Goal: Information Seeking & Learning: Learn about a topic

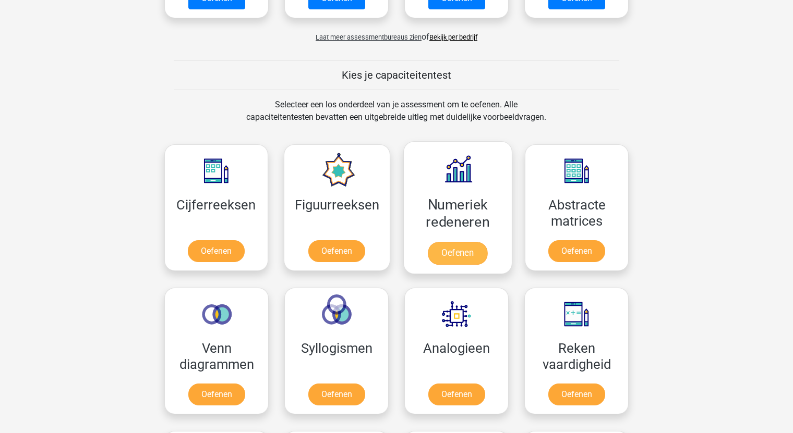
scroll to position [417, 0]
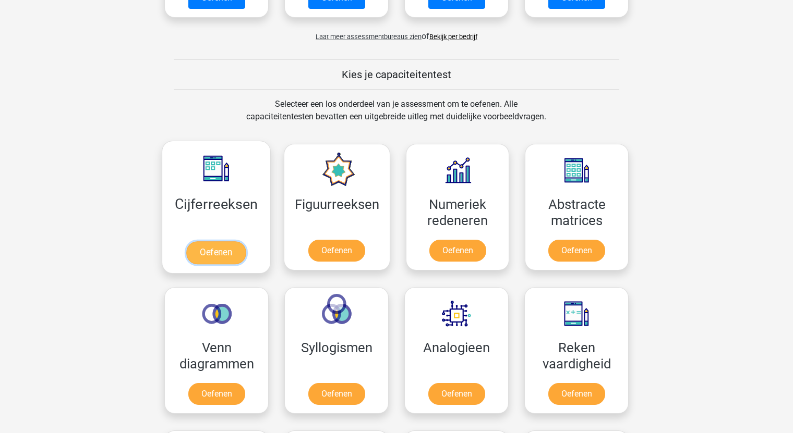
click at [226, 253] on link "Oefenen" at bounding box center [215, 252] width 59 height 23
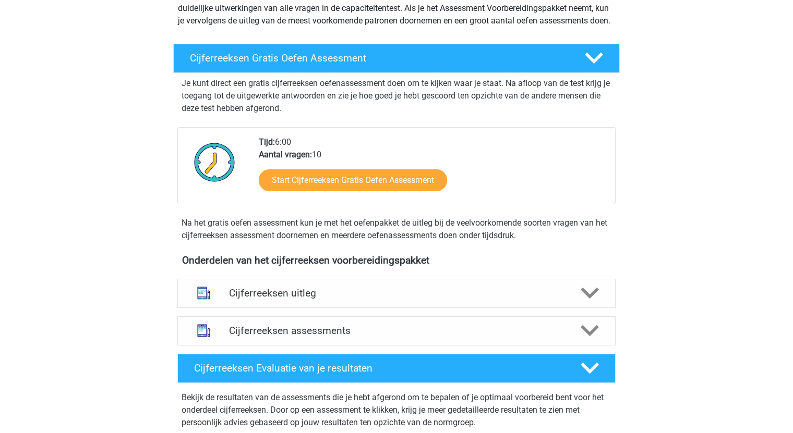
scroll to position [156, 0]
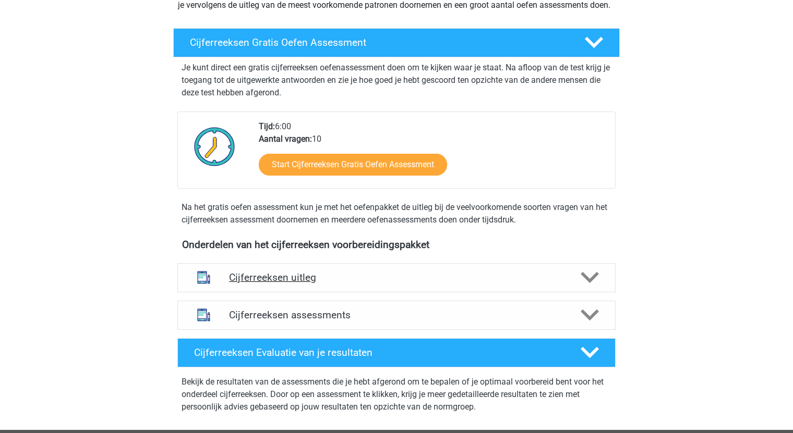
click at [301, 284] on h4 "Cijferreeksen uitleg" at bounding box center [396, 278] width 335 height 12
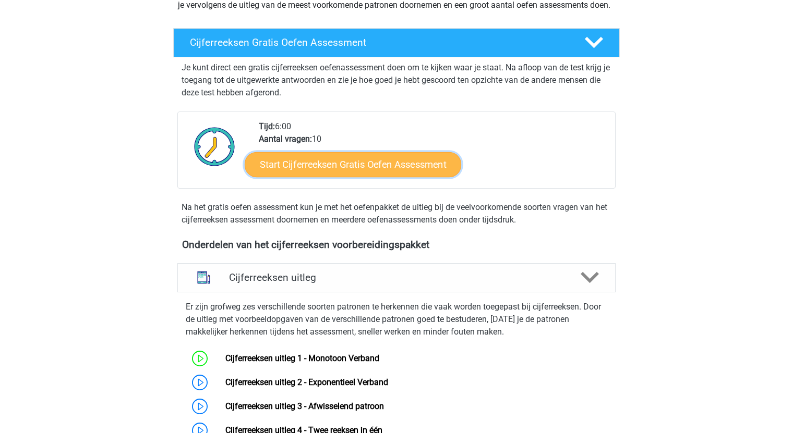
click at [362, 177] on link "Start Cijferreeksen Gratis Oefen Assessment" at bounding box center [353, 164] width 216 height 25
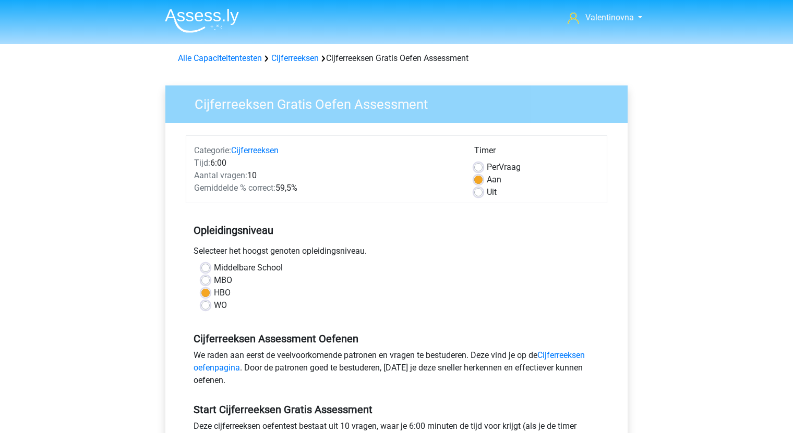
click at [214, 279] on label "MBO" at bounding box center [223, 280] width 18 height 13
click at [207, 279] on input "MBO" at bounding box center [205, 279] width 8 height 10
radio input "true"
click at [482, 167] on div "Per Vraag" at bounding box center [536, 167] width 125 height 13
click at [476, 172] on div "Per Vraag" at bounding box center [536, 167] width 125 height 13
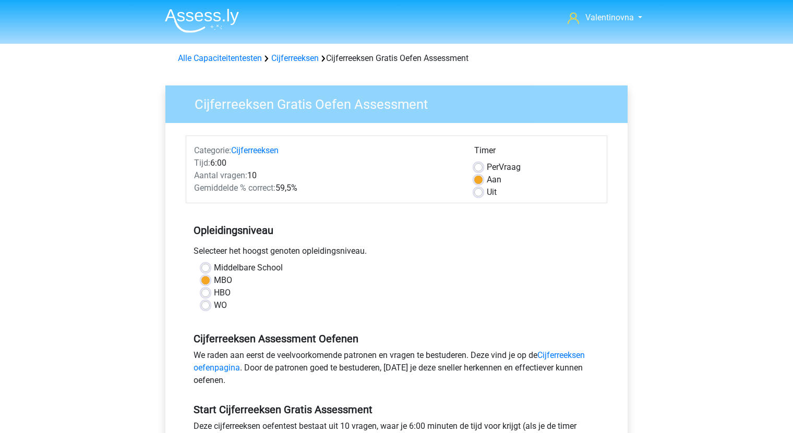
click at [483, 166] on div "Per Vraag" at bounding box center [536, 167] width 125 height 13
click at [487, 164] on label "Per Vraag" at bounding box center [504, 167] width 34 height 13
click at [481, 164] on input "Per Vraag" at bounding box center [478, 166] width 8 height 10
radio input "true"
click at [487, 180] on label "Aan" at bounding box center [494, 180] width 15 height 13
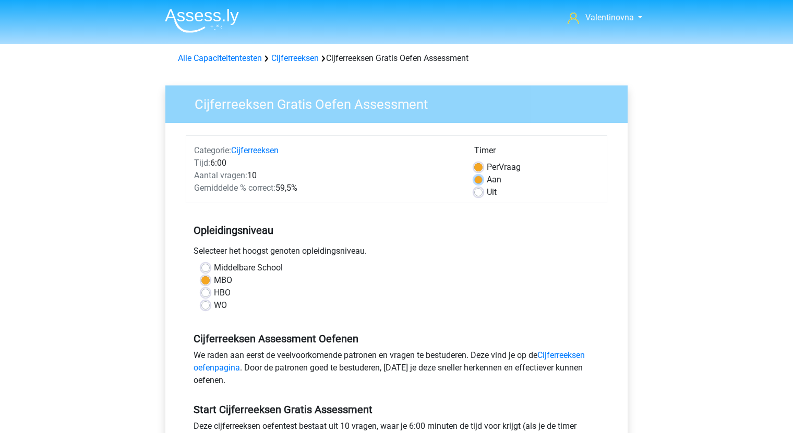
click at [480, 180] on input "Aan" at bounding box center [478, 179] width 8 height 10
radio input "true"
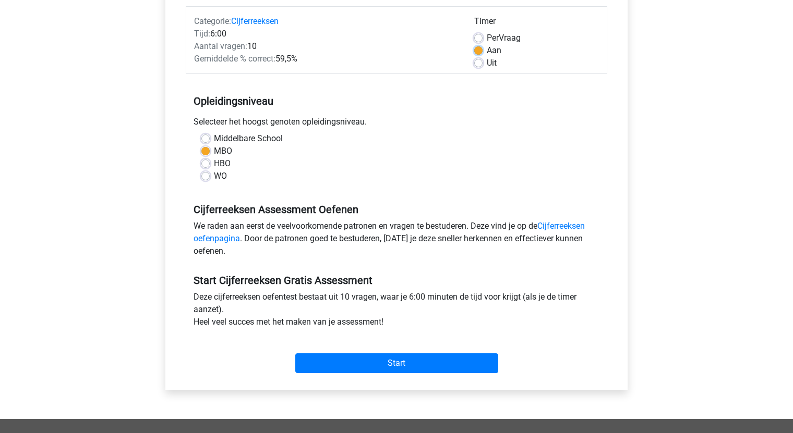
scroll to position [156, 0]
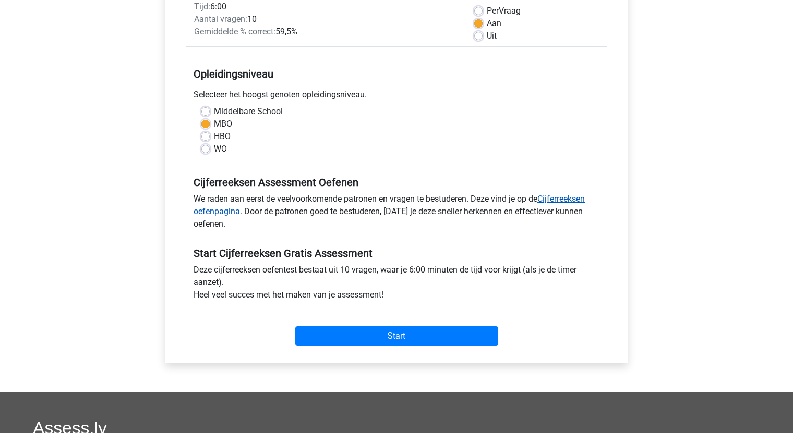
click at [569, 198] on link "Cijferreeksen oefenpagina" at bounding box center [388, 205] width 391 height 22
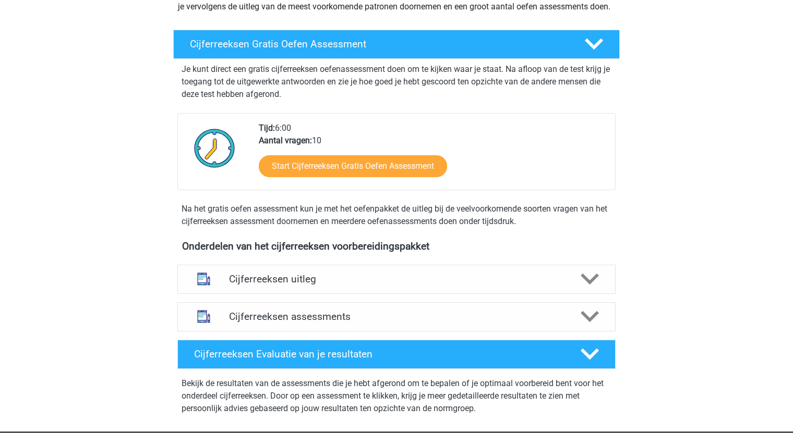
scroll to position [156, 0]
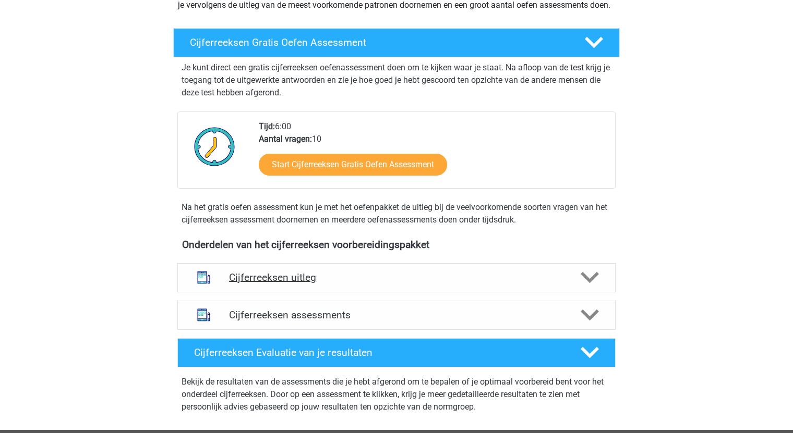
click at [319, 284] on h4 "Cijferreeksen uitleg" at bounding box center [396, 278] width 335 height 12
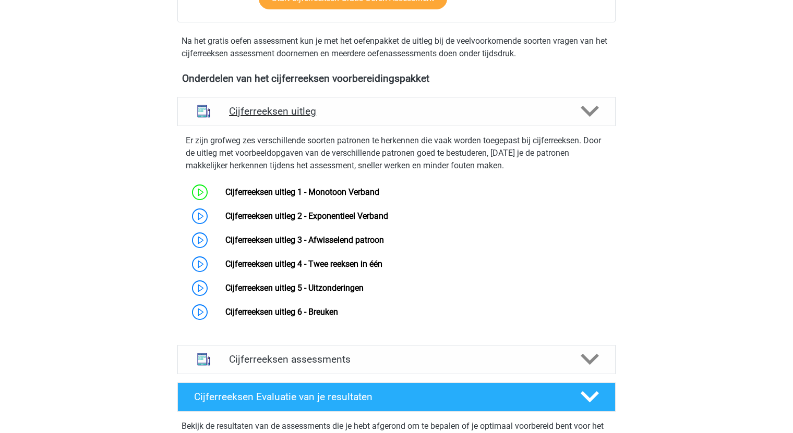
scroll to position [365, 0]
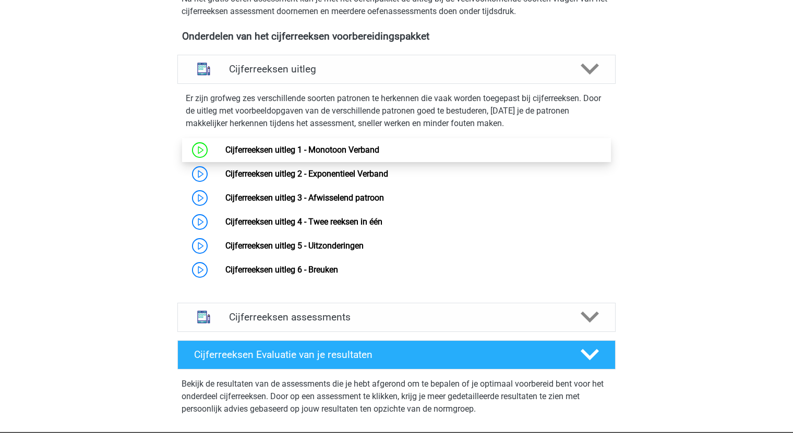
click at [336, 155] on link "Cijferreeksen uitleg 1 - Monotoon Verband" at bounding box center [302, 150] width 154 height 10
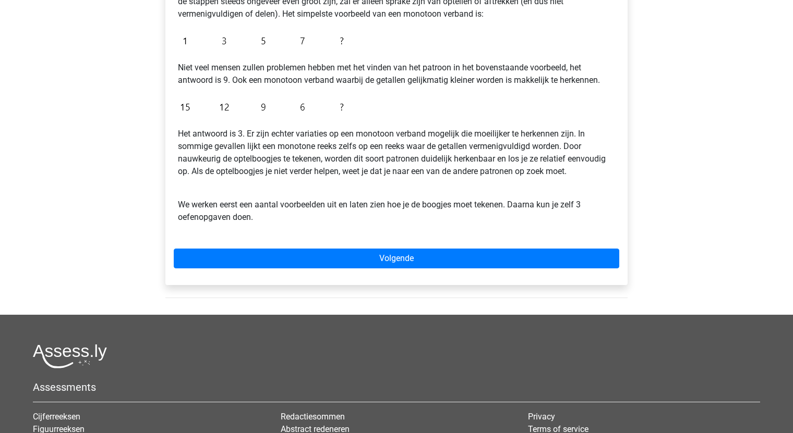
scroll to position [261, 0]
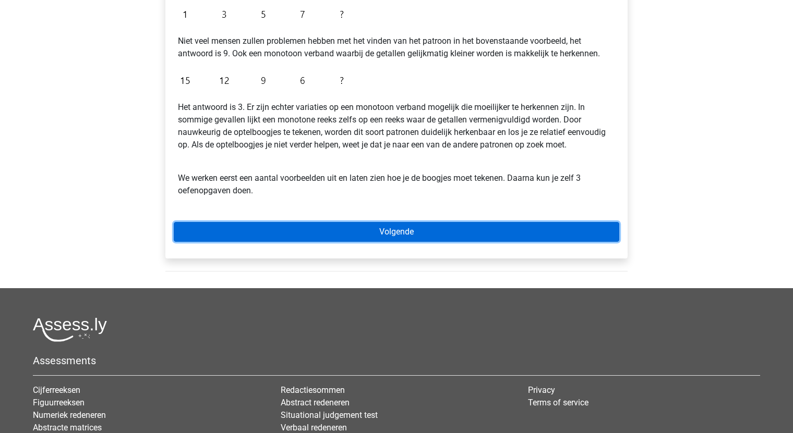
click at [423, 227] on link "Volgende" at bounding box center [396, 232] width 445 height 20
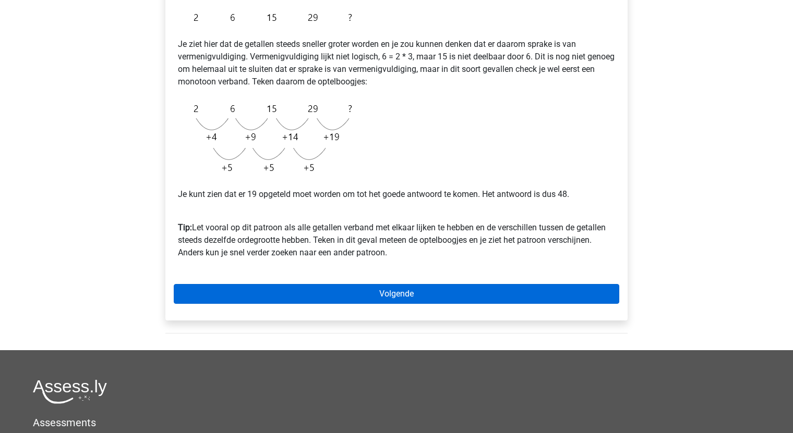
scroll to position [209, 0]
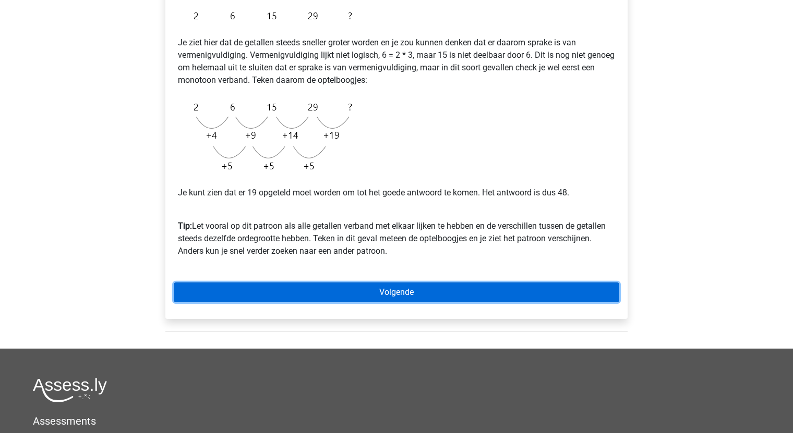
click at [407, 287] on link "Volgende" at bounding box center [396, 293] width 445 height 20
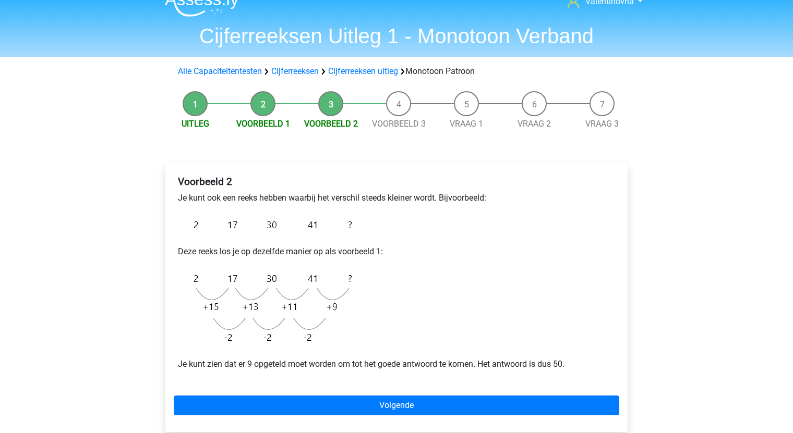
scroll to position [104, 0]
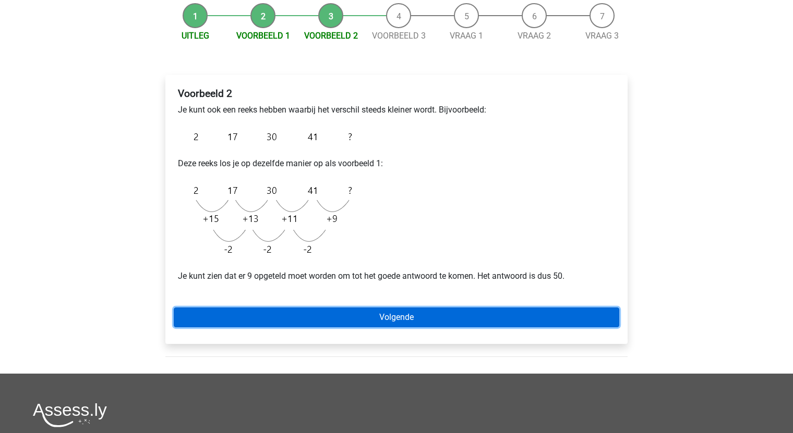
click at [420, 315] on link "Volgende" at bounding box center [396, 318] width 445 height 20
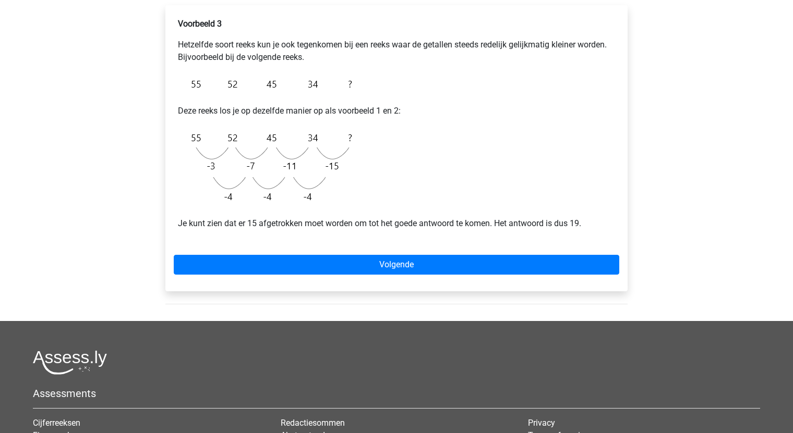
scroll to position [261, 0]
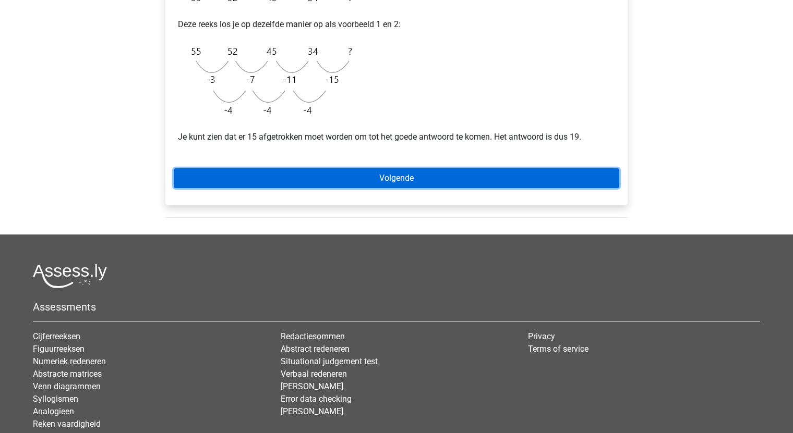
click at [398, 180] on link "Volgende" at bounding box center [396, 178] width 445 height 20
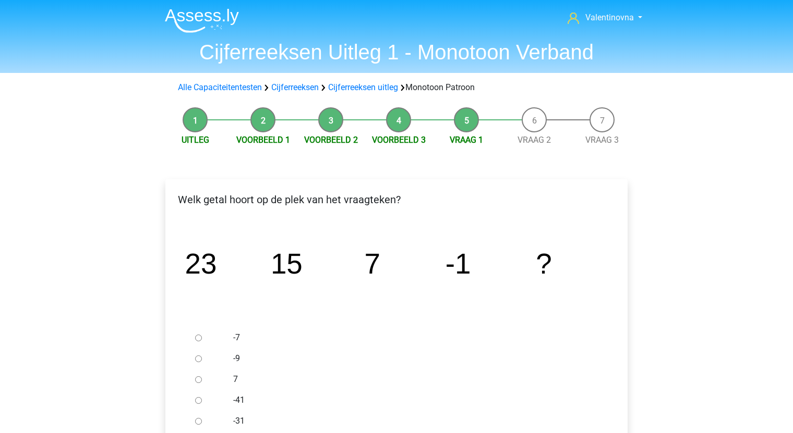
click at [198, 359] on input "-9" at bounding box center [198, 359] width 7 height 7
radio input "true"
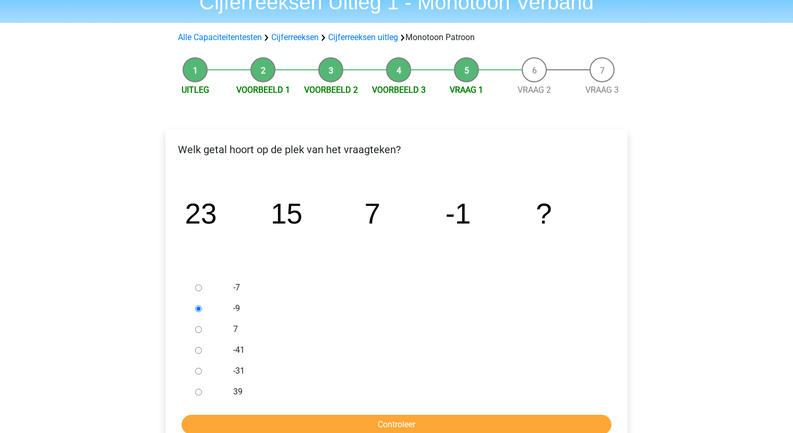
scroll to position [156, 0]
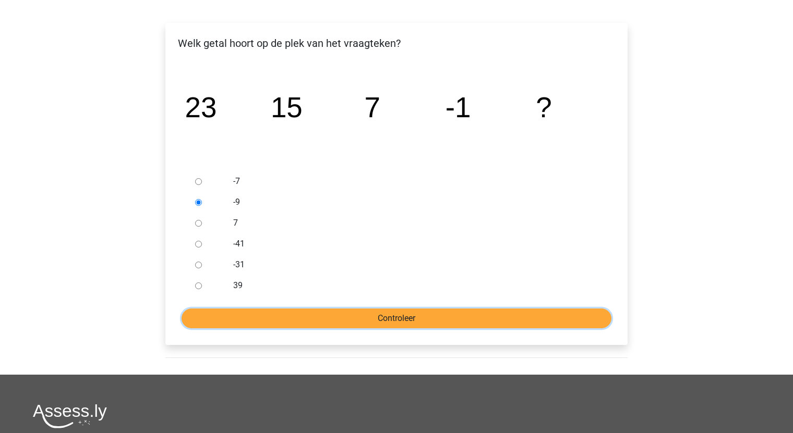
click at [373, 320] on input "Controleer" at bounding box center [396, 319] width 430 height 20
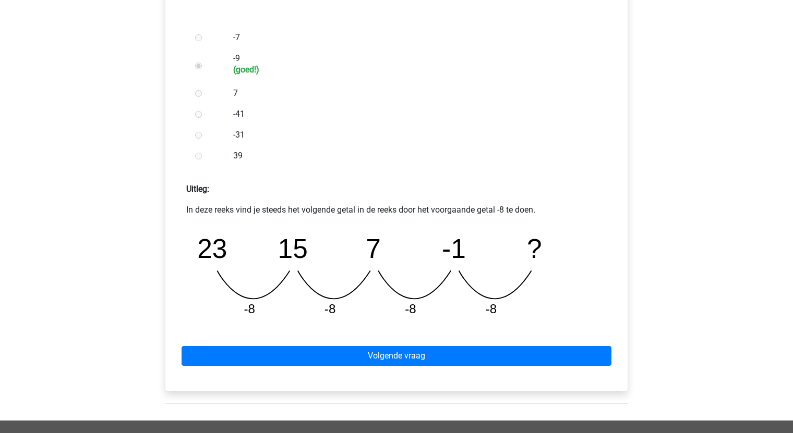
scroll to position [365, 0]
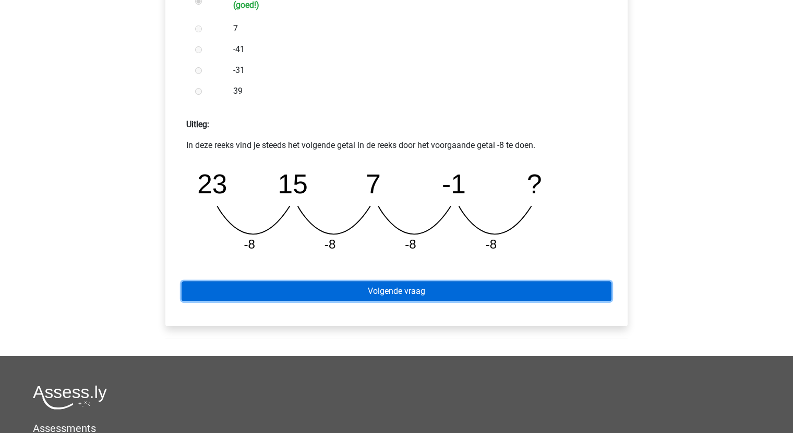
click at [444, 297] on link "Volgende vraag" at bounding box center [396, 292] width 430 height 20
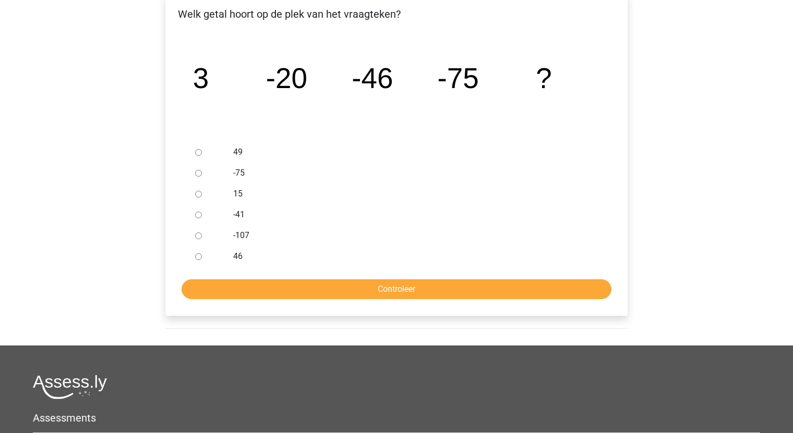
scroll to position [209, 0]
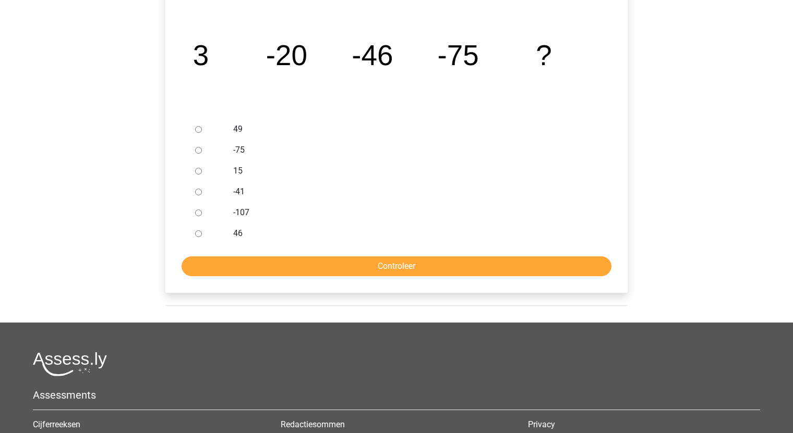
click at [196, 211] on input "-107" at bounding box center [198, 213] width 7 height 7
radio input "true"
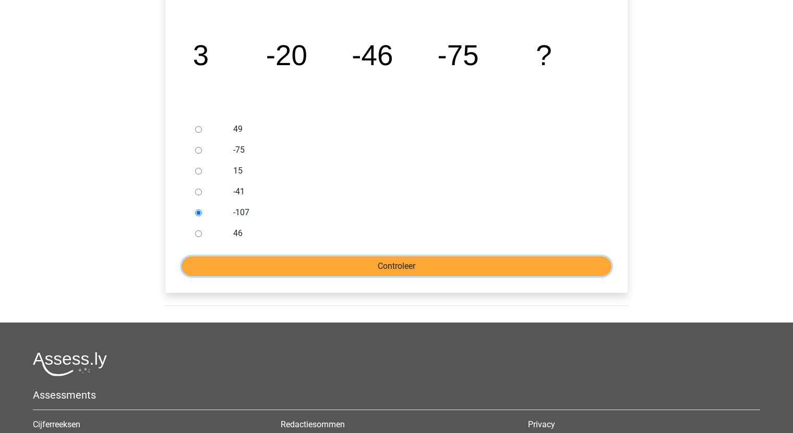
click at [438, 268] on input "Controleer" at bounding box center [396, 267] width 430 height 20
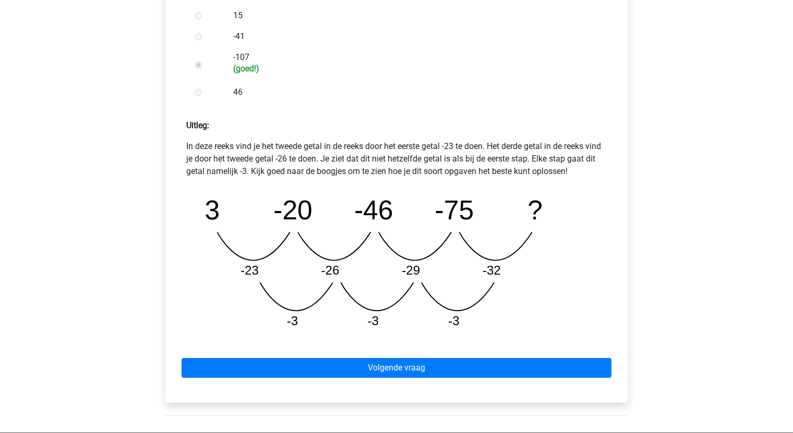
scroll to position [365, 0]
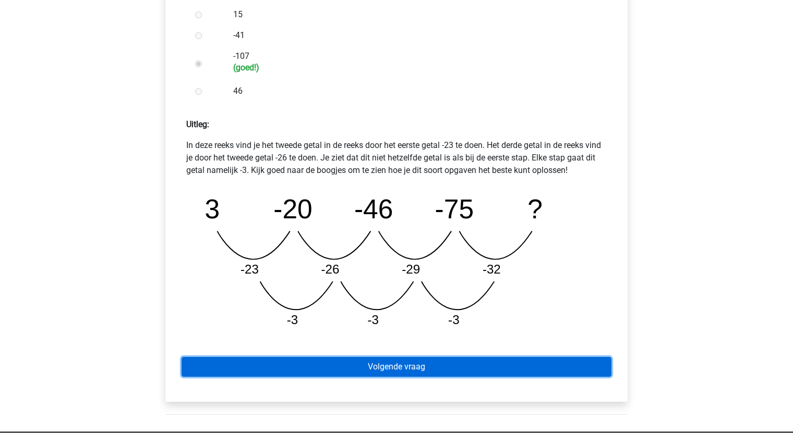
click at [447, 363] on link "Volgende vraag" at bounding box center [396, 367] width 430 height 20
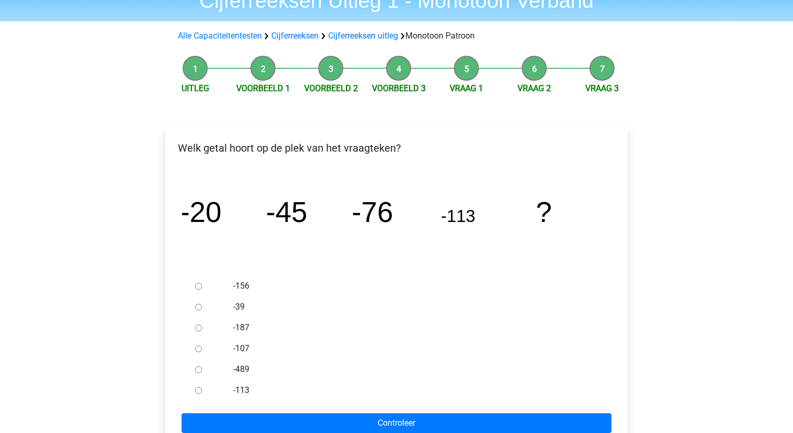
scroll to position [52, 0]
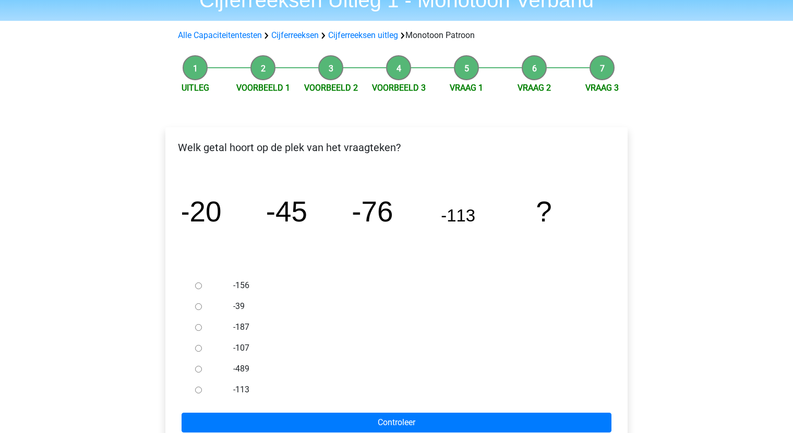
click at [195, 287] on input "-156" at bounding box center [198, 286] width 7 height 7
radio input "true"
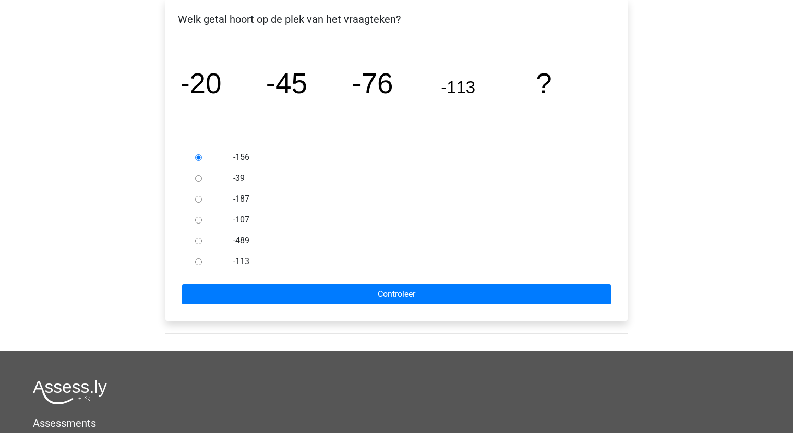
scroll to position [209, 0]
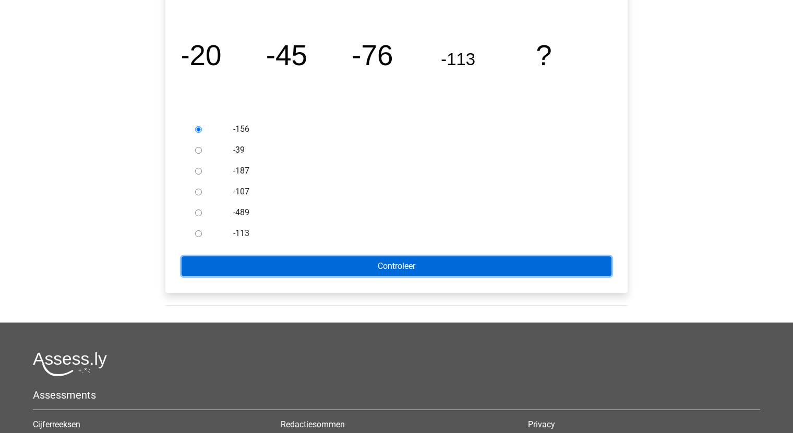
click at [404, 257] on input "Controleer" at bounding box center [396, 267] width 430 height 20
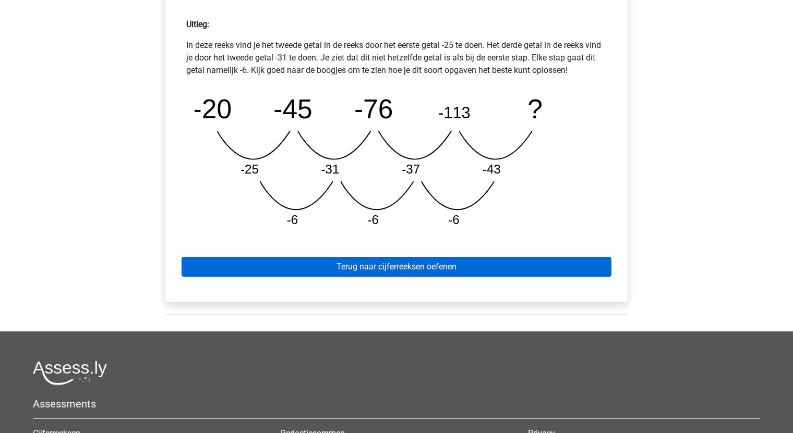
scroll to position [469, 0]
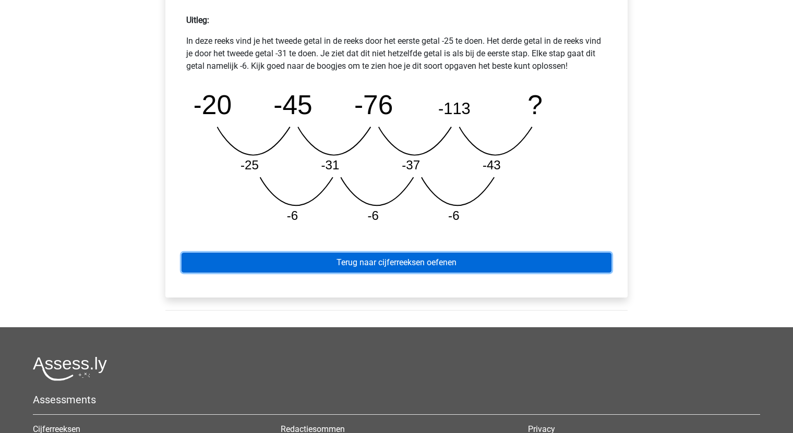
click at [432, 261] on link "Terug naar cijferreeksen oefenen" at bounding box center [396, 263] width 430 height 20
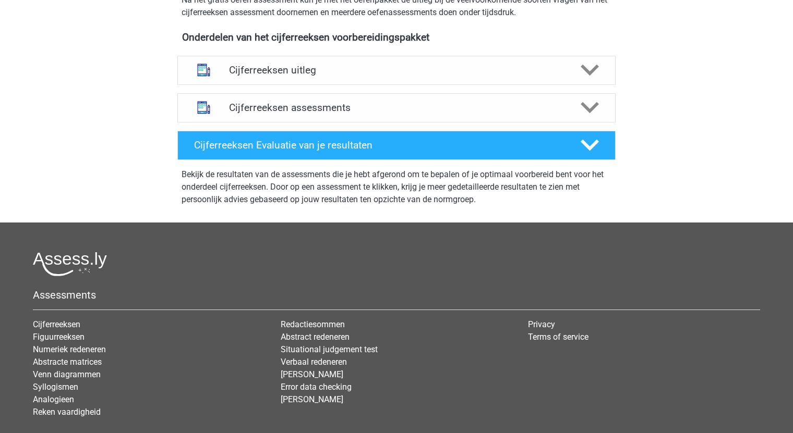
scroll to position [365, 0]
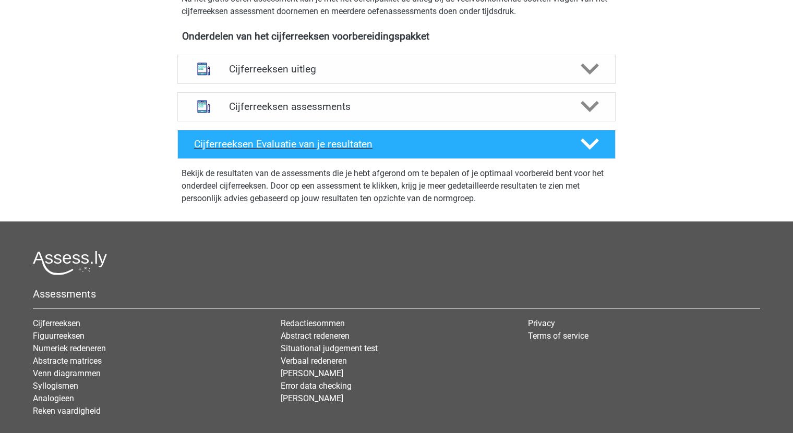
click at [284, 150] on h4 "Cijferreeksen Evaluatie van je resultaten" at bounding box center [379, 144] width 370 height 12
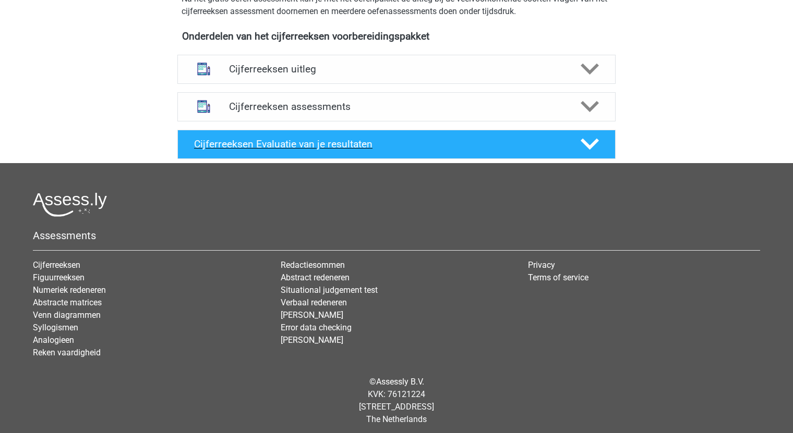
click at [284, 150] on h4 "Cijferreeksen Evaluatie van je resultaten" at bounding box center [379, 144] width 370 height 12
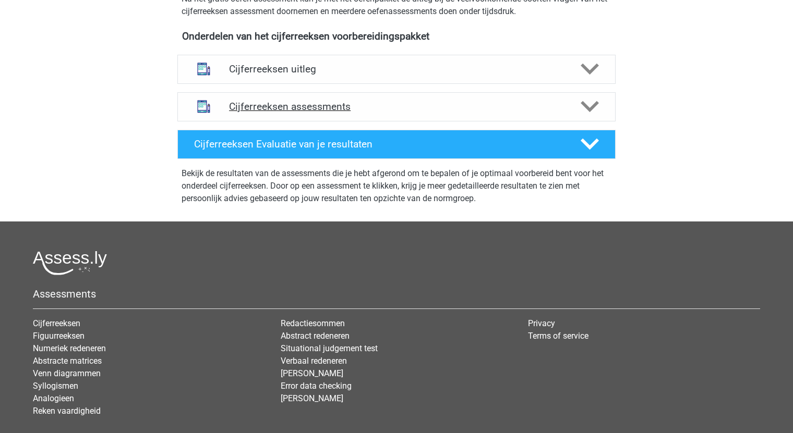
click at [312, 113] on h4 "Cijferreeksen assessments" at bounding box center [396, 107] width 335 height 12
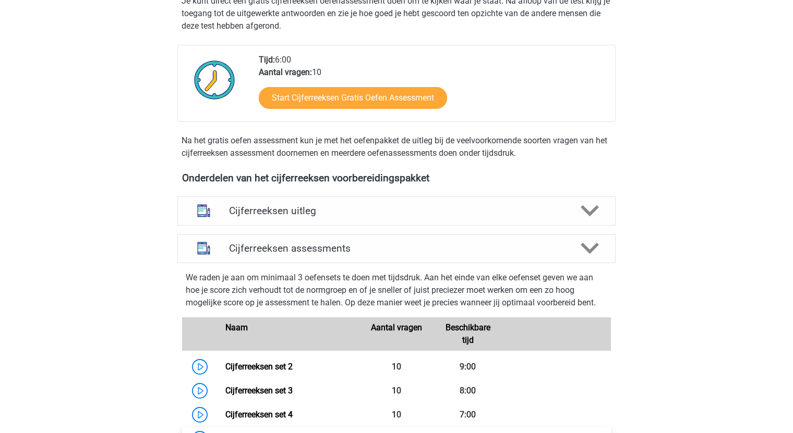
scroll to position [209, 0]
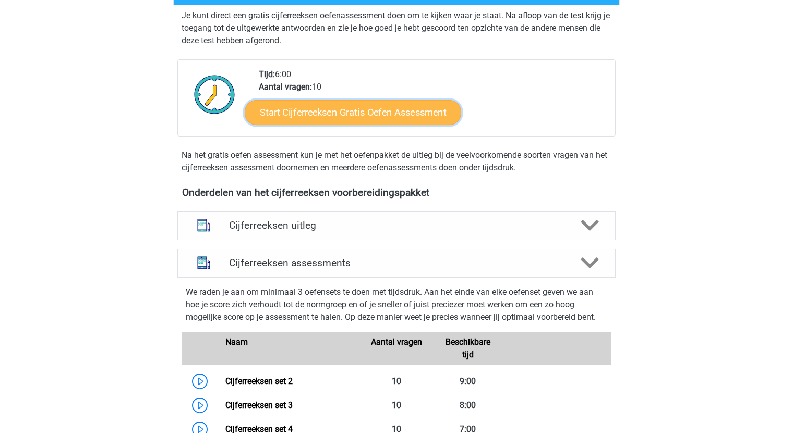
click at [357, 125] on link "Start Cijferreeksen Gratis Oefen Assessment" at bounding box center [353, 112] width 216 height 25
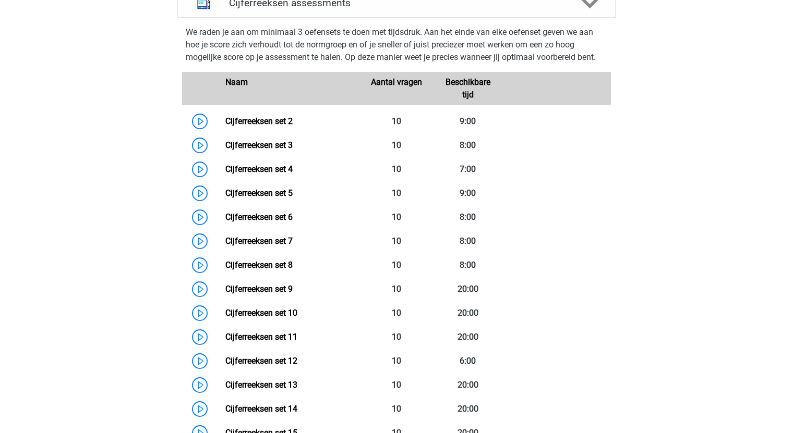
scroll to position [469, 0]
click at [252, 126] on link "Cijferreeksen set 2" at bounding box center [258, 121] width 67 height 10
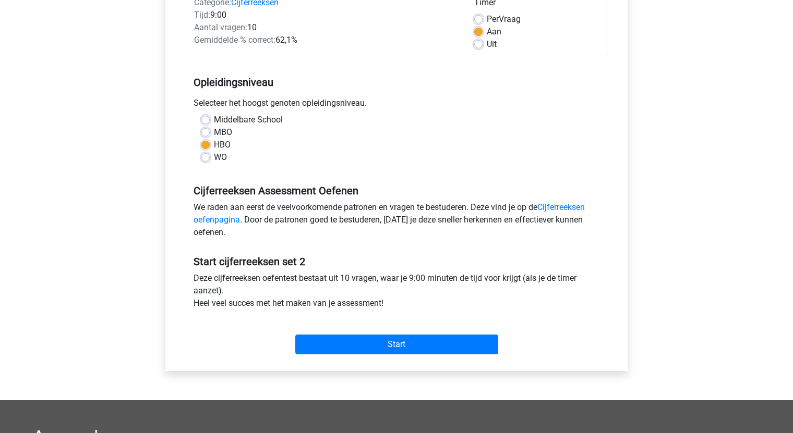
scroll to position [156, 0]
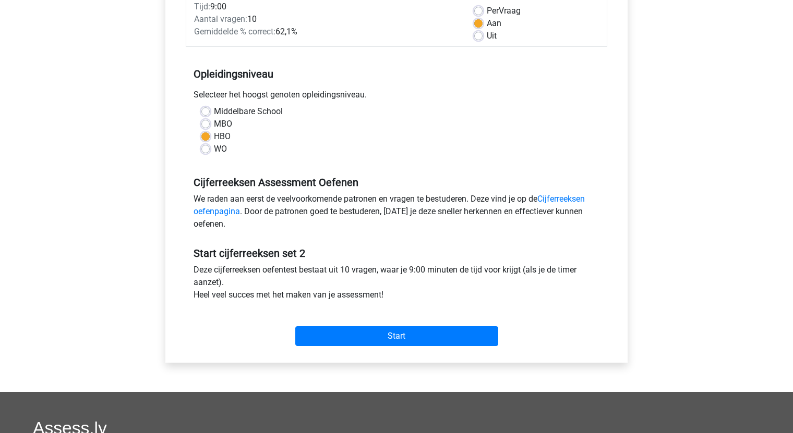
click at [214, 126] on label "MBO" at bounding box center [223, 124] width 18 height 13
click at [209, 126] on input "MBO" at bounding box center [205, 123] width 8 height 10
radio input "true"
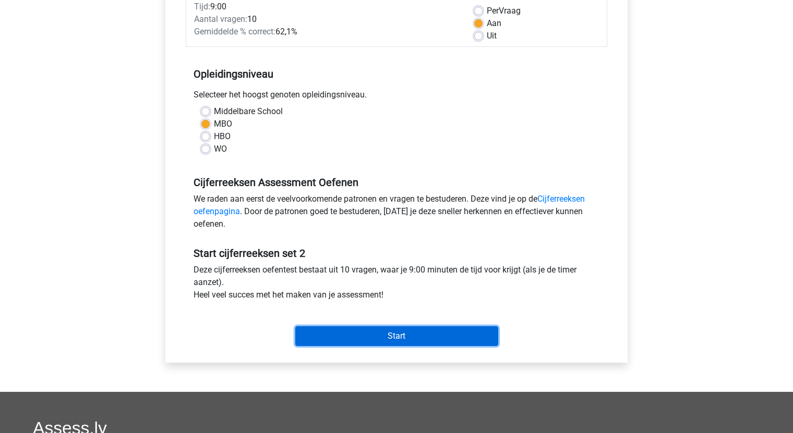
click at [413, 329] on input "Start" at bounding box center [396, 336] width 203 height 20
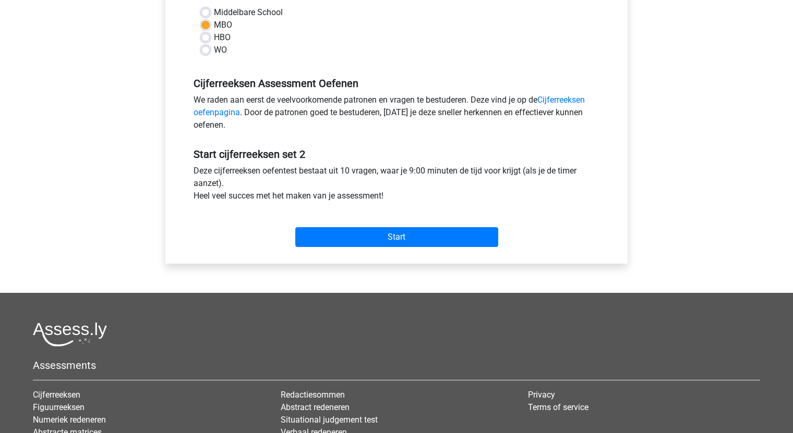
scroll to position [261, 0]
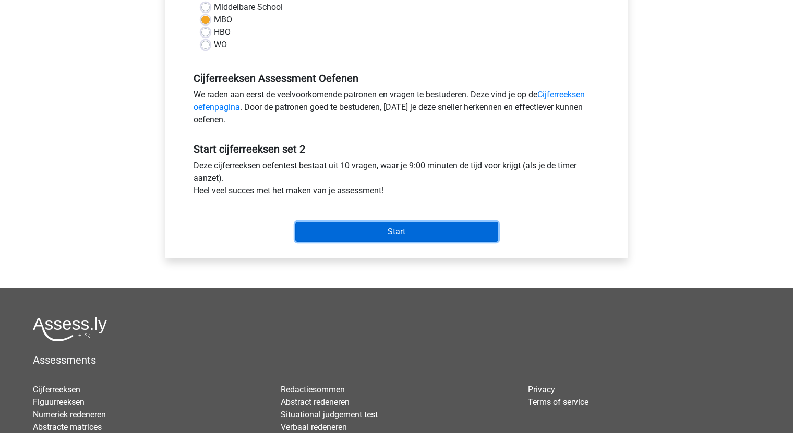
click at [404, 230] on input "Start" at bounding box center [396, 232] width 203 height 20
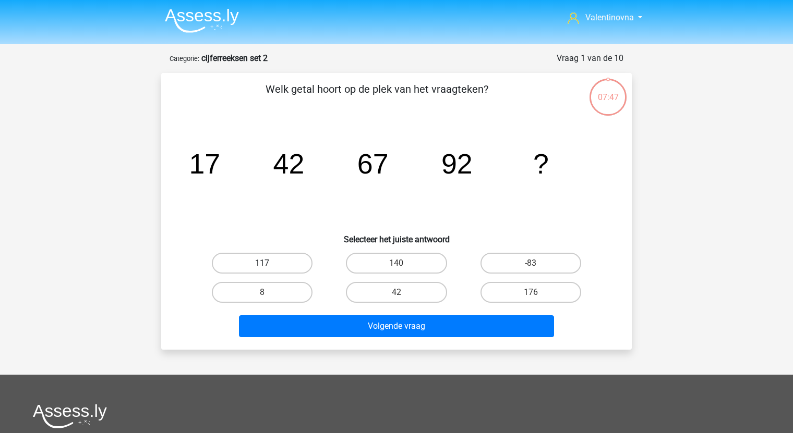
click at [283, 261] on label "117" at bounding box center [262, 263] width 101 height 21
click at [269, 263] on input "117" at bounding box center [265, 266] width 7 height 7
radio input "true"
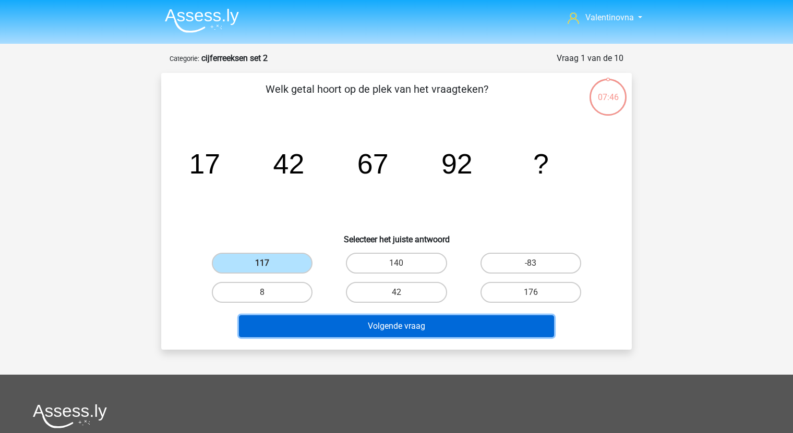
click at [366, 326] on button "Volgende vraag" at bounding box center [396, 326] width 315 height 22
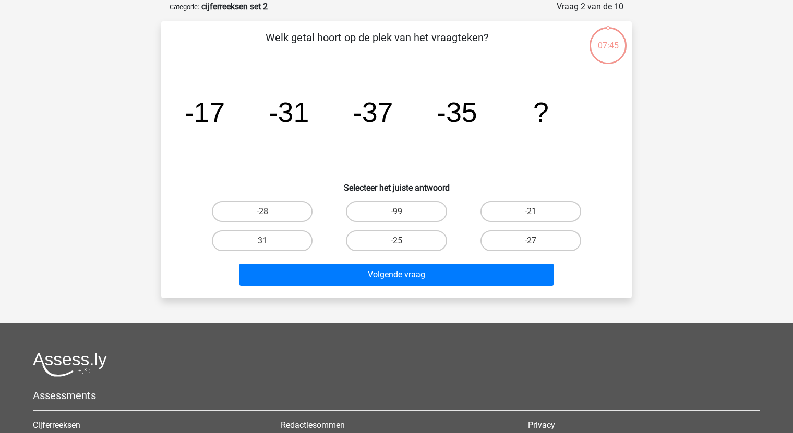
scroll to position [52, 0]
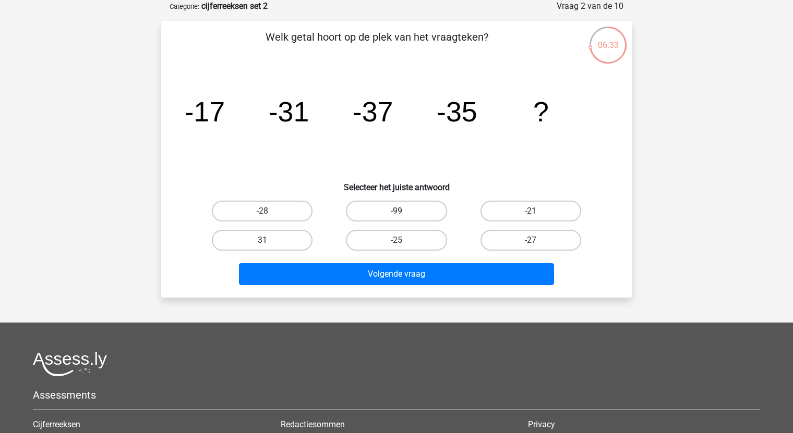
click at [415, 209] on label "-99" at bounding box center [396, 211] width 101 height 21
click at [403, 211] on input "-99" at bounding box center [399, 214] width 7 height 7
radio input "true"
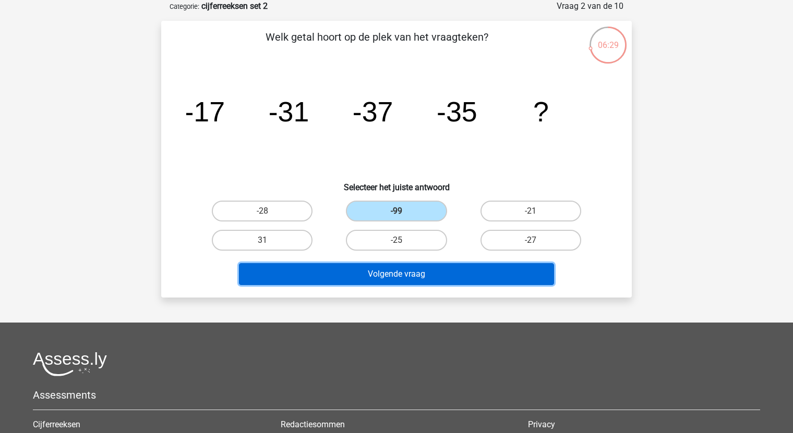
click at [411, 274] on button "Volgende vraag" at bounding box center [396, 274] width 315 height 22
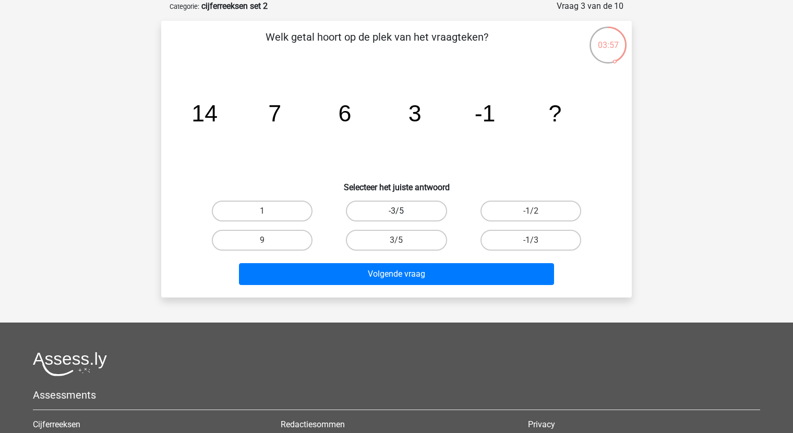
click at [410, 216] on label "-3/5" at bounding box center [396, 211] width 101 height 21
click at [403, 216] on input "-3/5" at bounding box center [399, 214] width 7 height 7
radio input "true"
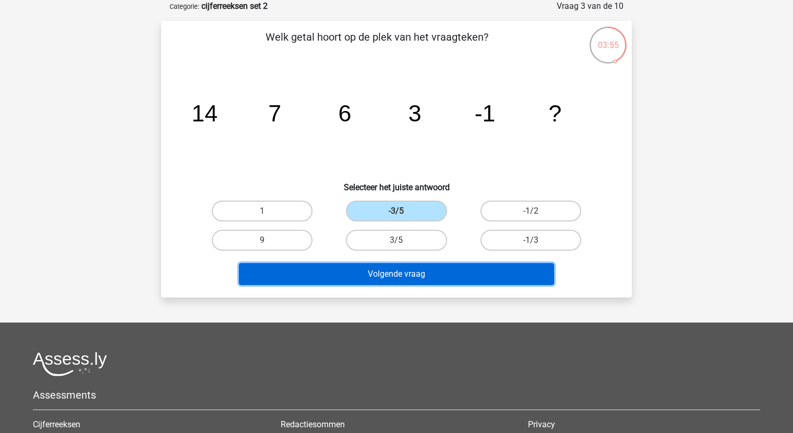
click at [432, 274] on button "Volgende vraag" at bounding box center [396, 274] width 315 height 22
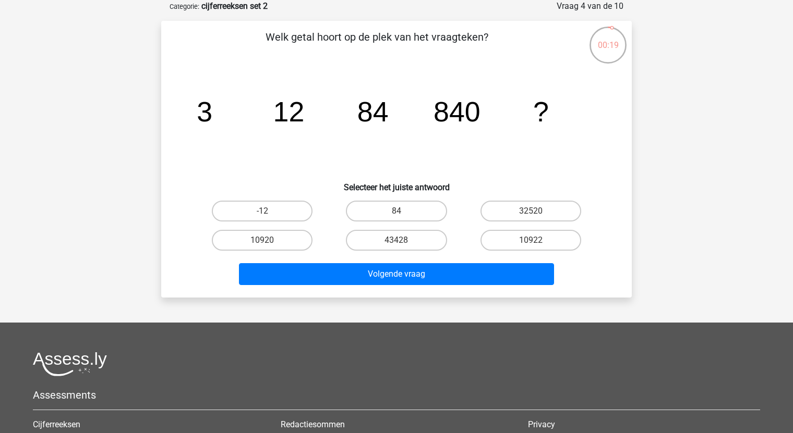
click at [399, 242] on input "43428" at bounding box center [399, 243] width 7 height 7
radio input "true"
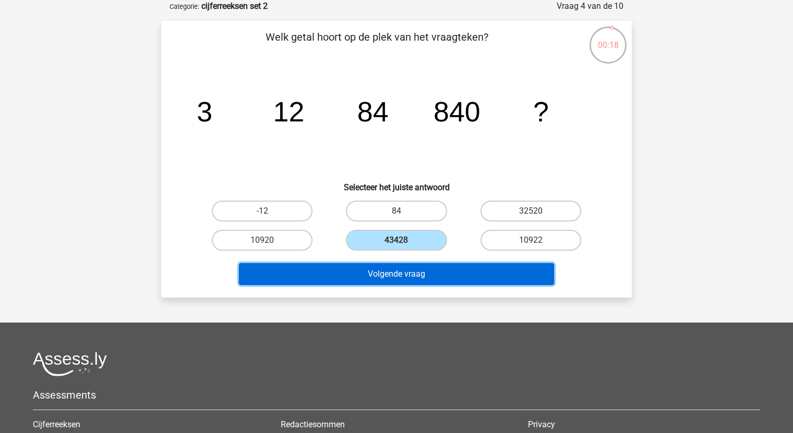
drag, startPoint x: 413, startPoint y: 278, endPoint x: 417, endPoint y: 274, distance: 5.5
click at [413, 278] on button "Volgende vraag" at bounding box center [396, 274] width 315 height 22
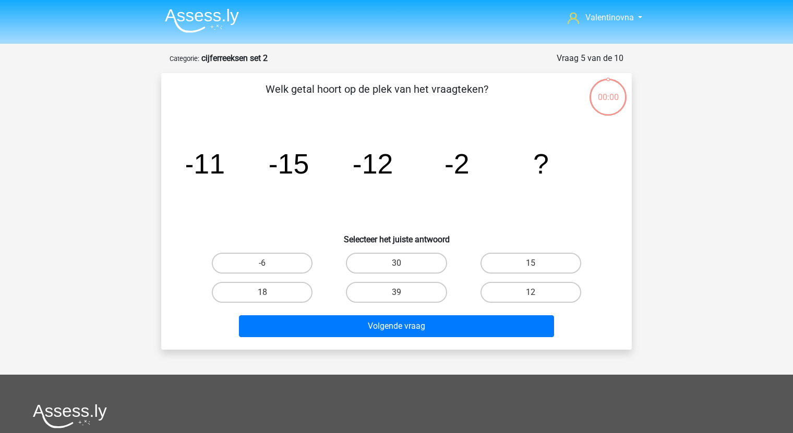
scroll to position [52, 0]
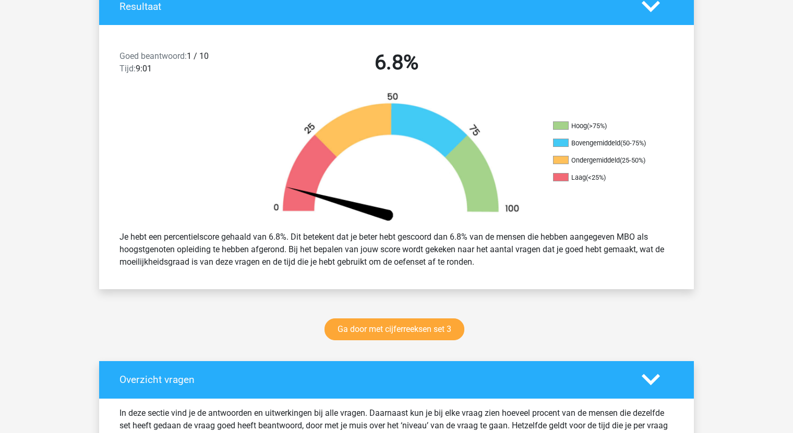
scroll to position [261, 0]
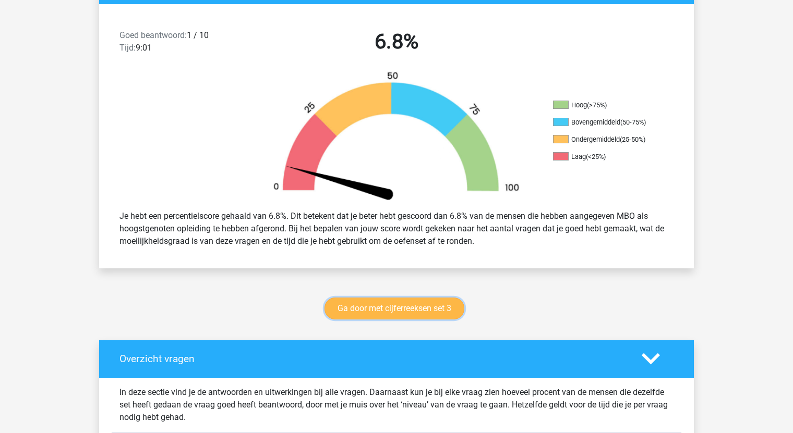
click at [419, 311] on link "Ga door met cijferreeksen set 3" at bounding box center [394, 309] width 140 height 22
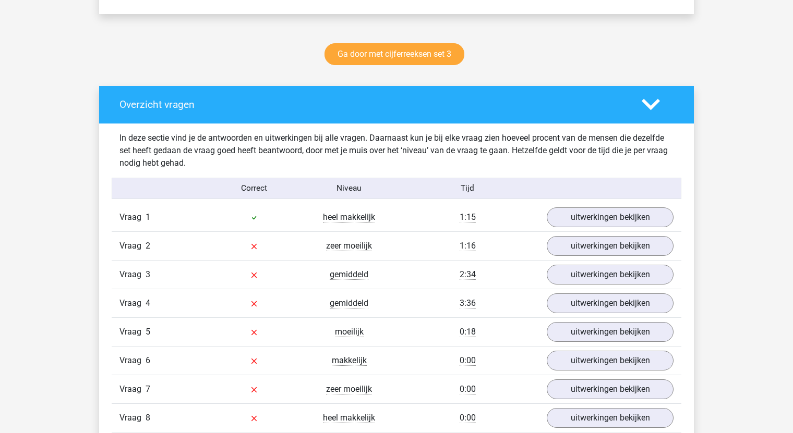
scroll to position [521, 0]
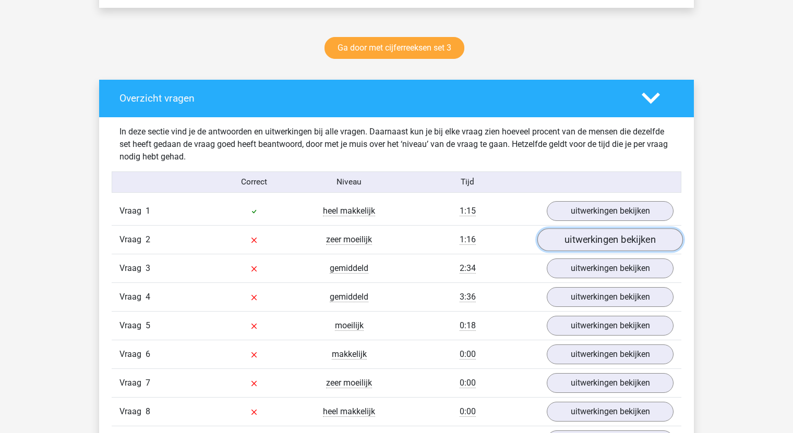
click at [622, 235] on link "uitwerkingen bekijken" at bounding box center [609, 239] width 145 height 23
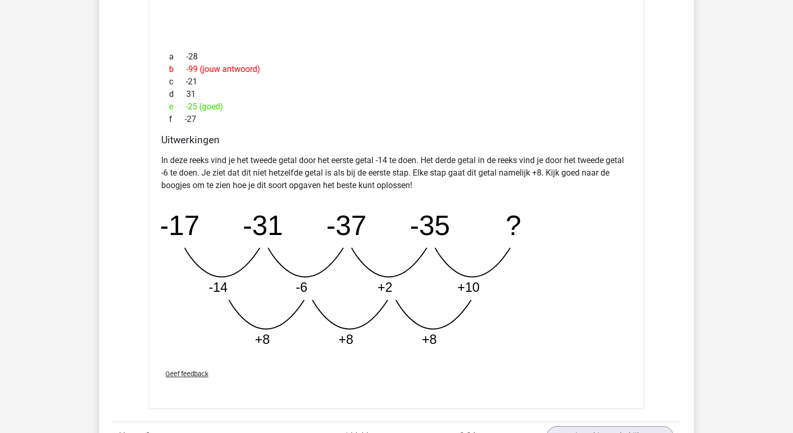
scroll to position [1095, 0]
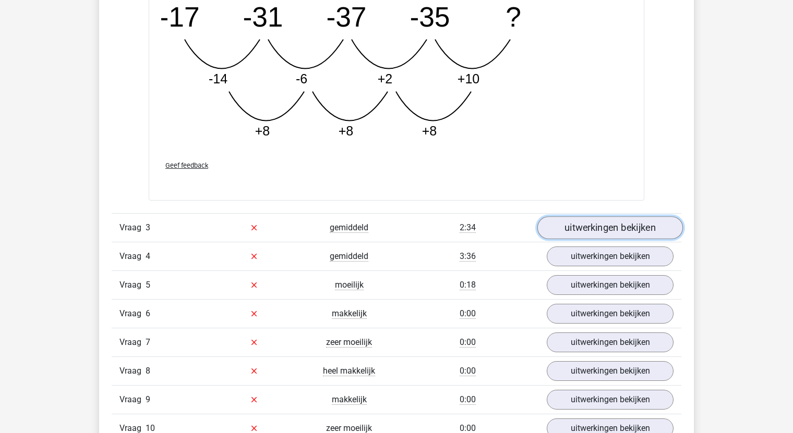
click at [624, 224] on link "uitwerkingen bekijken" at bounding box center [609, 227] width 145 height 23
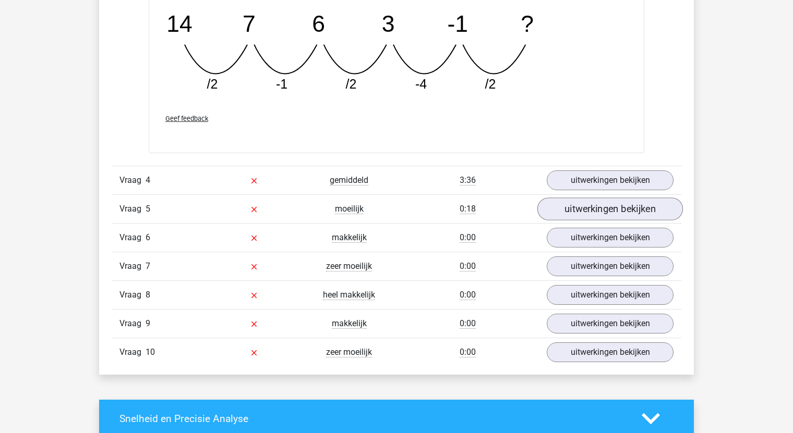
scroll to position [1669, 0]
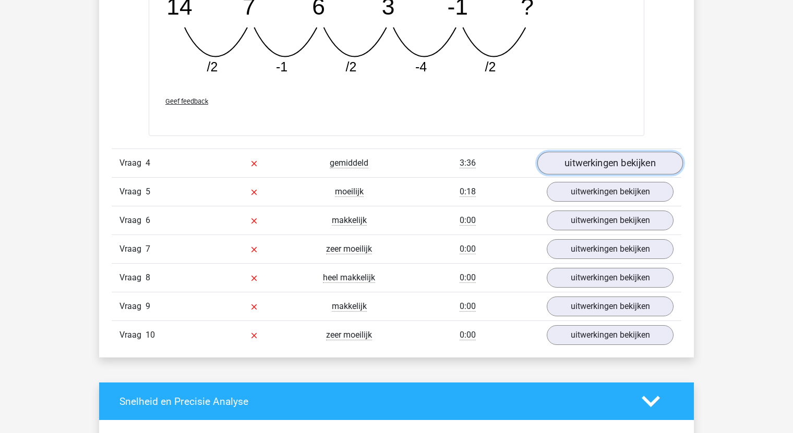
click at [610, 162] on link "uitwerkingen bekijken" at bounding box center [609, 163] width 145 height 23
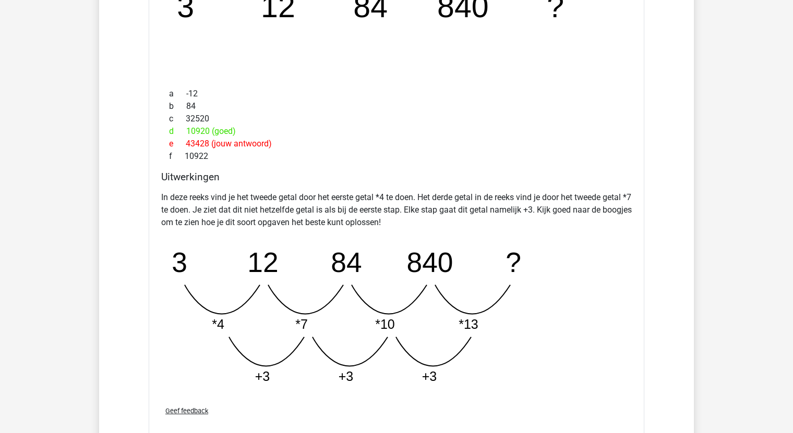
scroll to position [1929, 0]
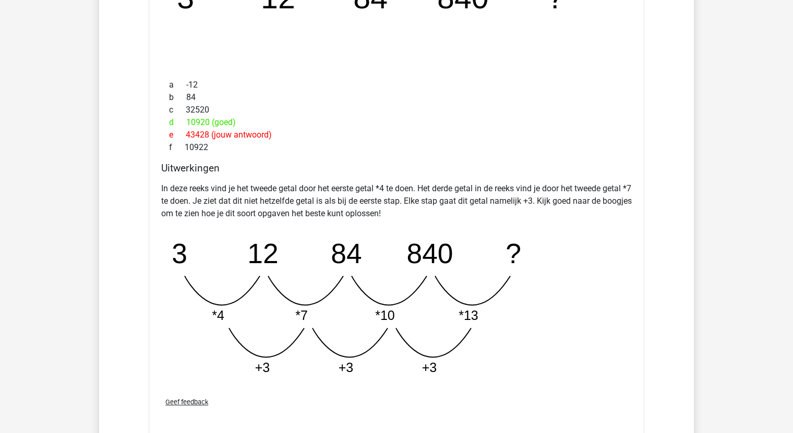
drag, startPoint x: 446, startPoint y: 329, endPoint x: 435, endPoint y: 370, distance: 42.1
drag, startPoint x: 435, startPoint y: 370, endPoint x: 338, endPoint y: 90, distance: 296.5
click at [338, 91] on div "b 84" at bounding box center [396, 97] width 470 height 13
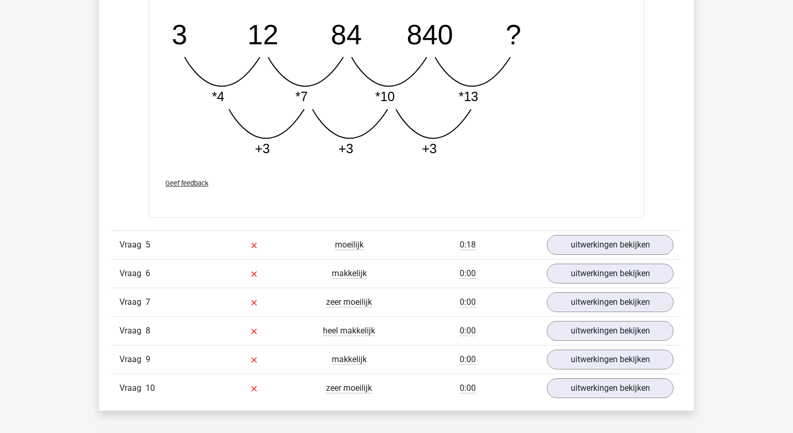
scroll to position [2190, 0]
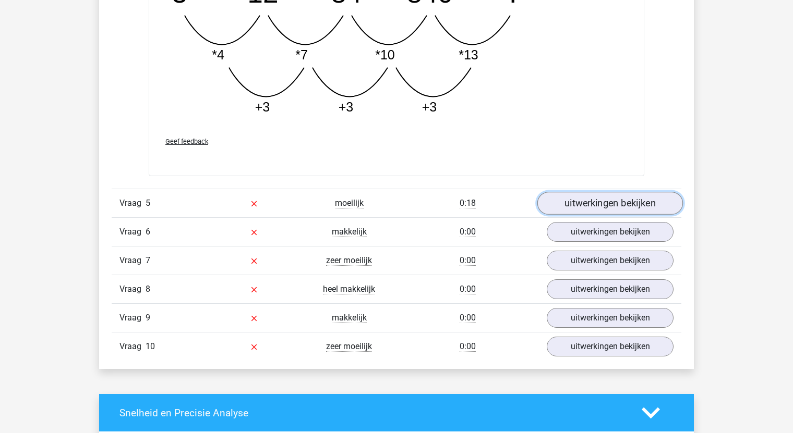
click at [606, 199] on link "uitwerkingen bekijken" at bounding box center [609, 203] width 145 height 23
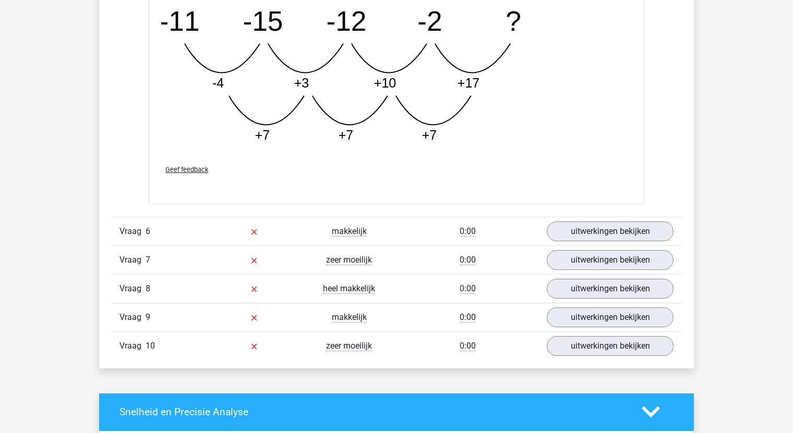
scroll to position [2764, 0]
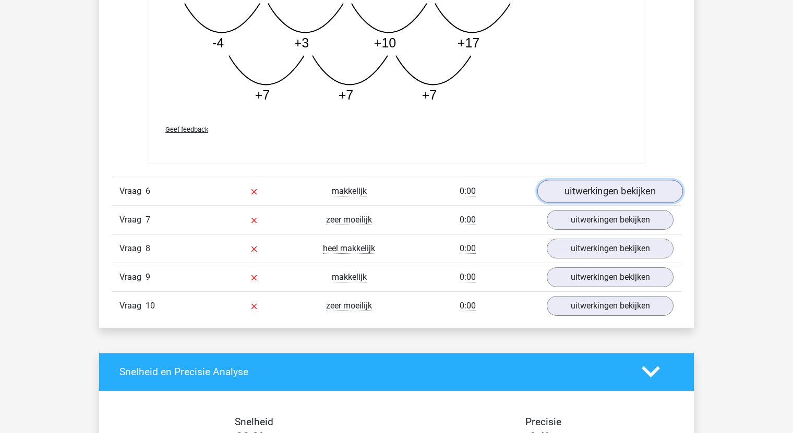
click at [606, 185] on link "uitwerkingen bekijken" at bounding box center [609, 191] width 145 height 23
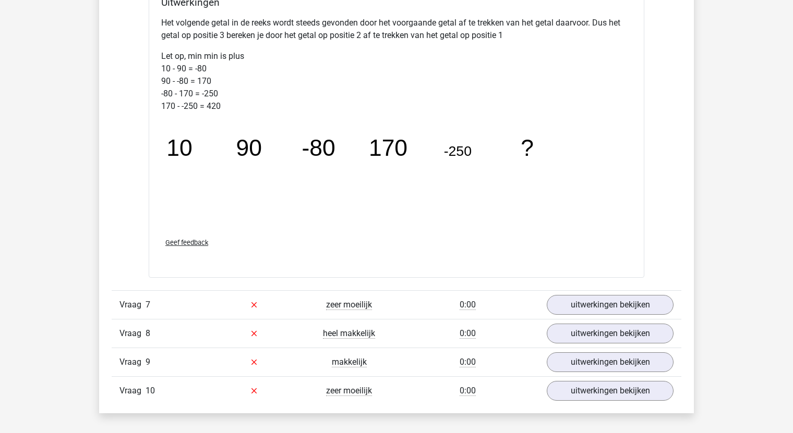
scroll to position [3233, 0]
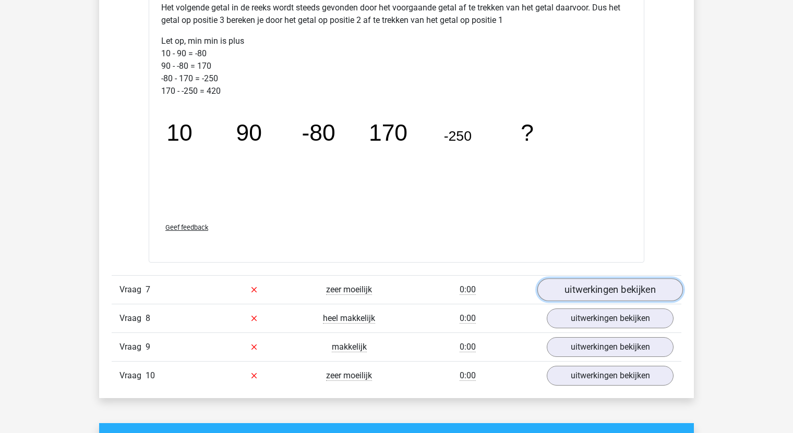
click at [587, 287] on link "uitwerkingen bekijken" at bounding box center [609, 289] width 145 height 23
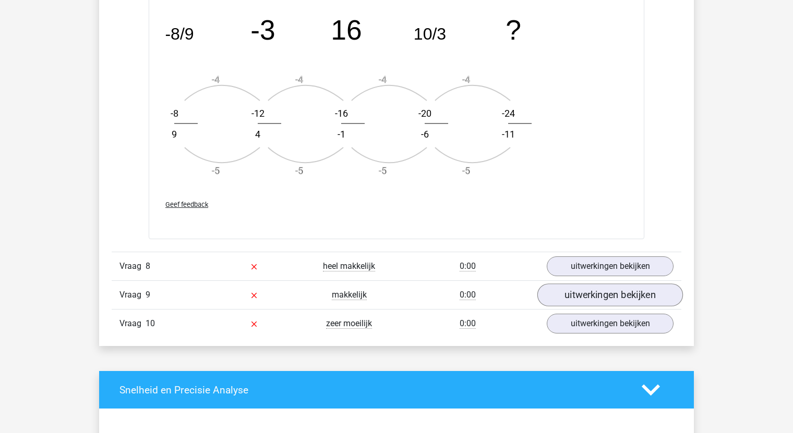
scroll to position [3911, 0]
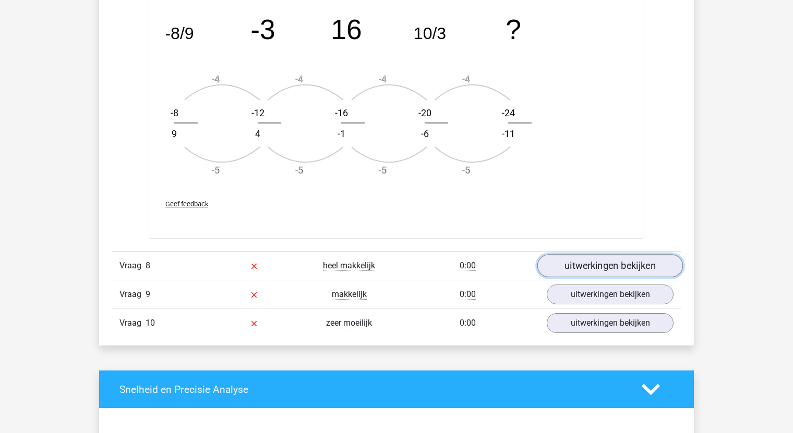
click at [602, 262] on link "uitwerkingen bekijken" at bounding box center [609, 265] width 145 height 23
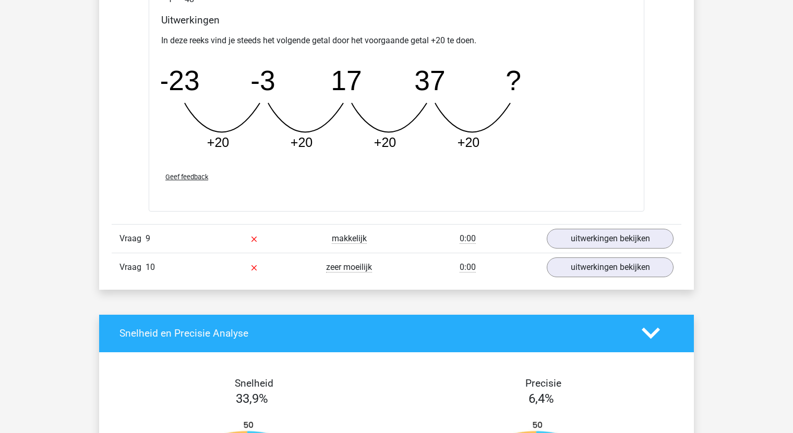
scroll to position [4432, 0]
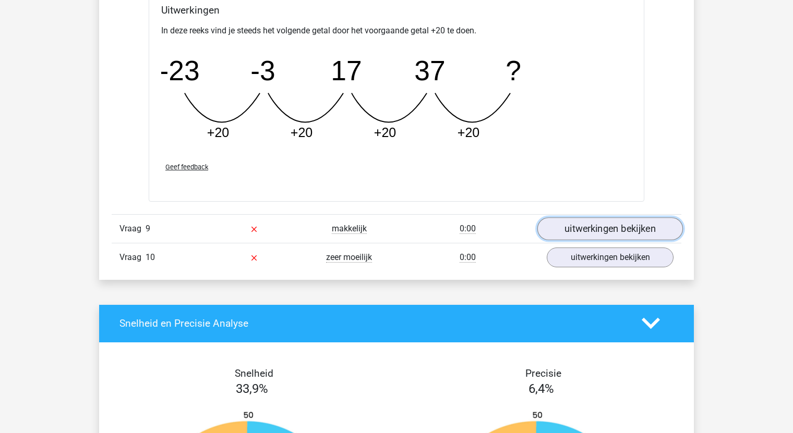
click at [615, 221] on link "uitwerkingen bekijken" at bounding box center [609, 228] width 145 height 23
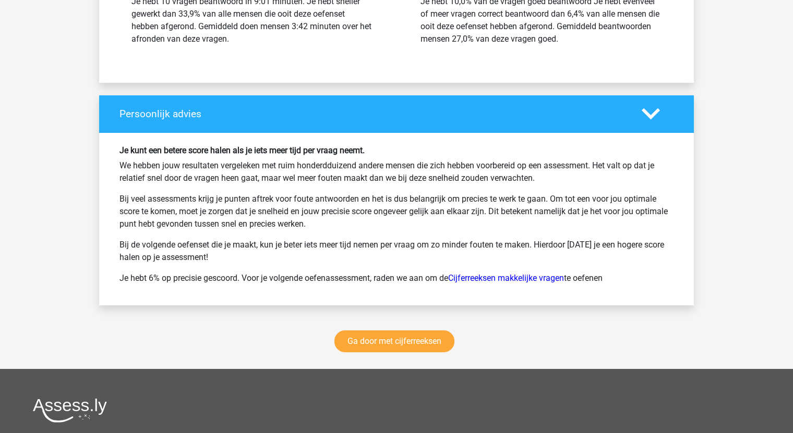
scroll to position [5579, 0]
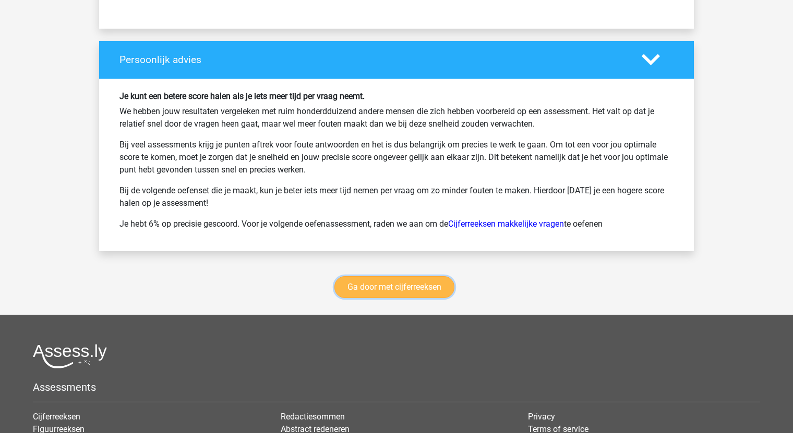
click at [412, 284] on link "Ga door met cijferreeksen" at bounding box center [394, 287] width 120 height 22
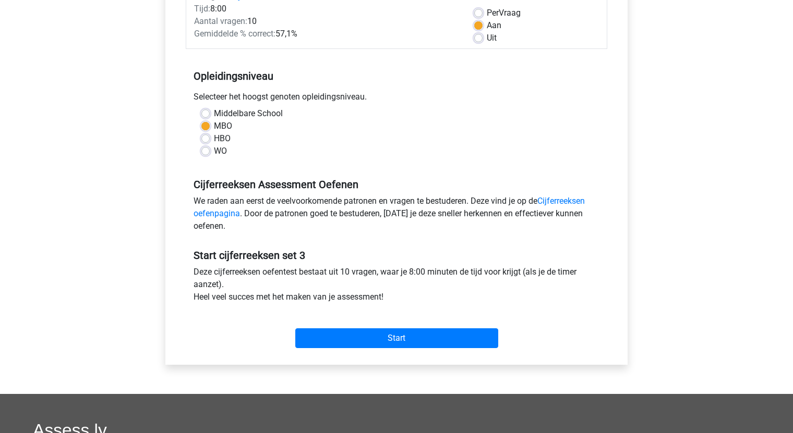
scroll to position [156, 0]
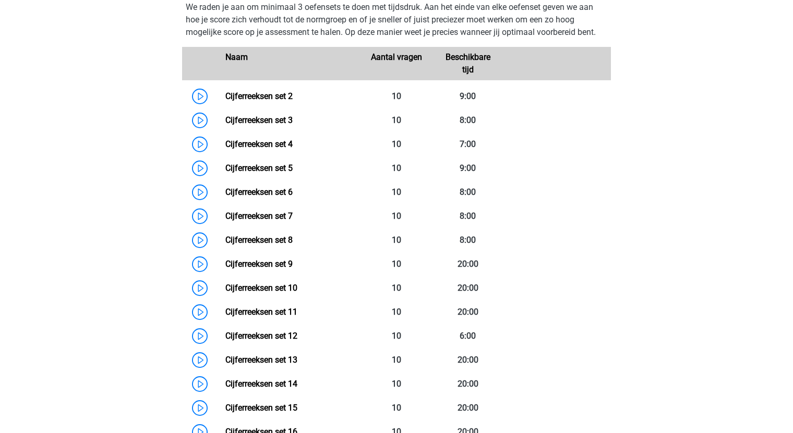
scroll to position [521, 0]
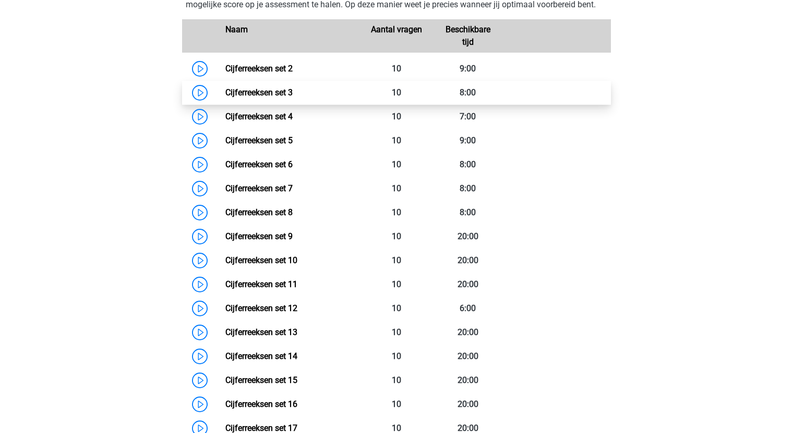
click at [271, 98] on link "Cijferreeksen set 3" at bounding box center [258, 93] width 67 height 10
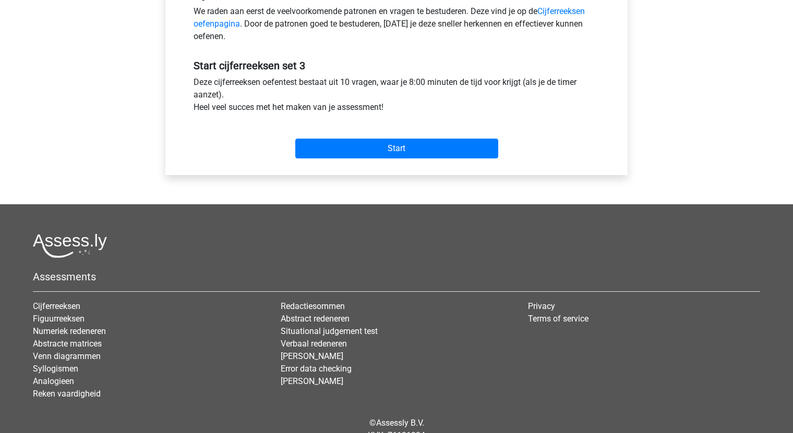
scroll to position [365, 0]
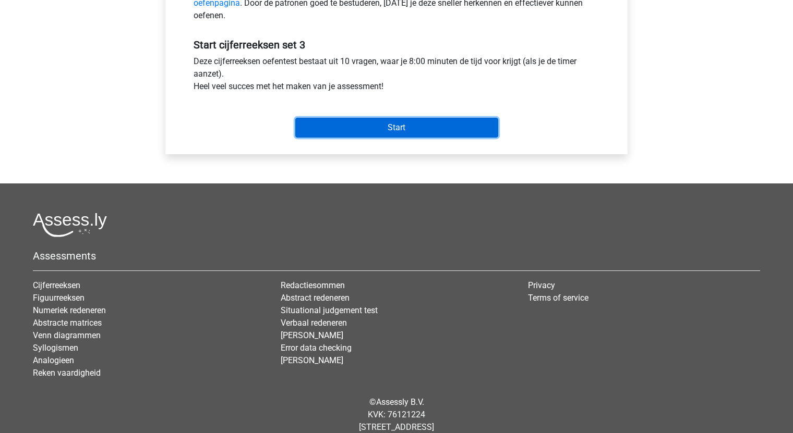
click at [411, 125] on input "Start" at bounding box center [396, 128] width 203 height 20
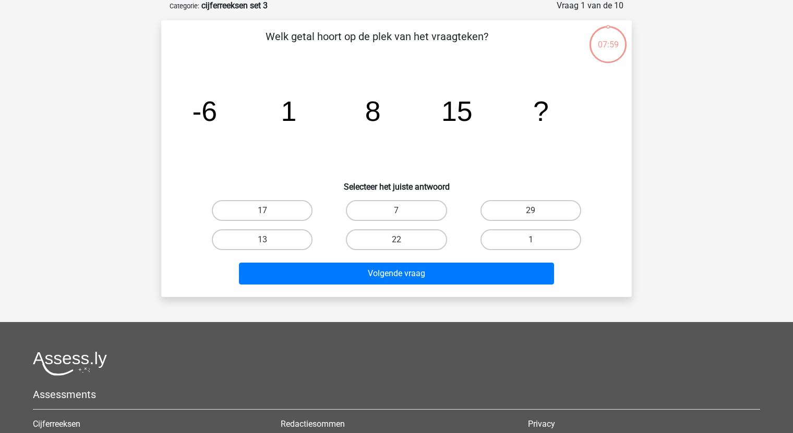
scroll to position [104, 0]
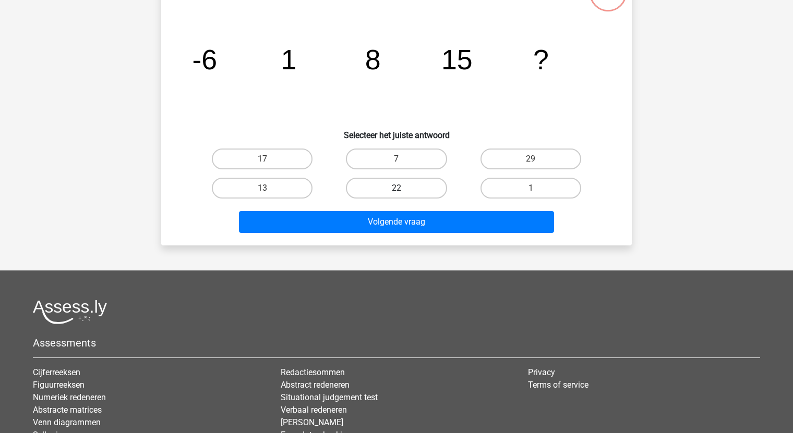
click at [395, 192] on label "22" at bounding box center [396, 188] width 101 height 21
click at [396, 192] on input "22" at bounding box center [399, 191] width 7 height 7
radio input "true"
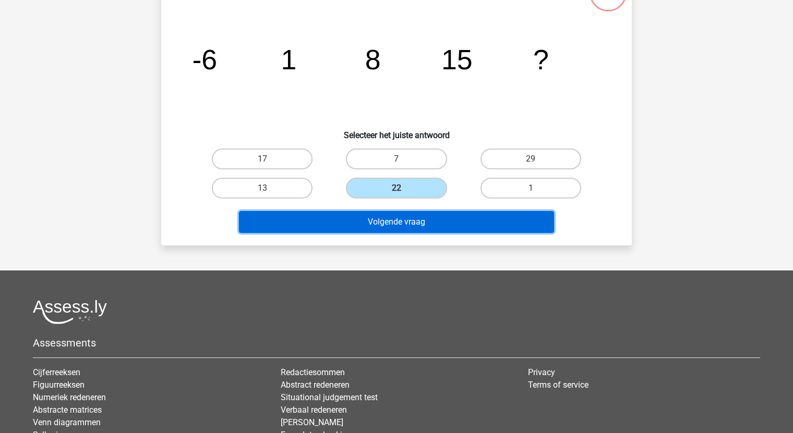
click at [403, 214] on button "Volgende vraag" at bounding box center [396, 222] width 315 height 22
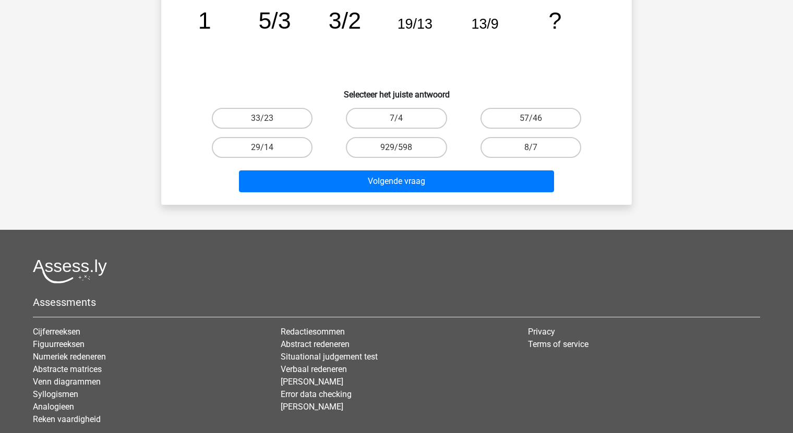
scroll to position [156, 0]
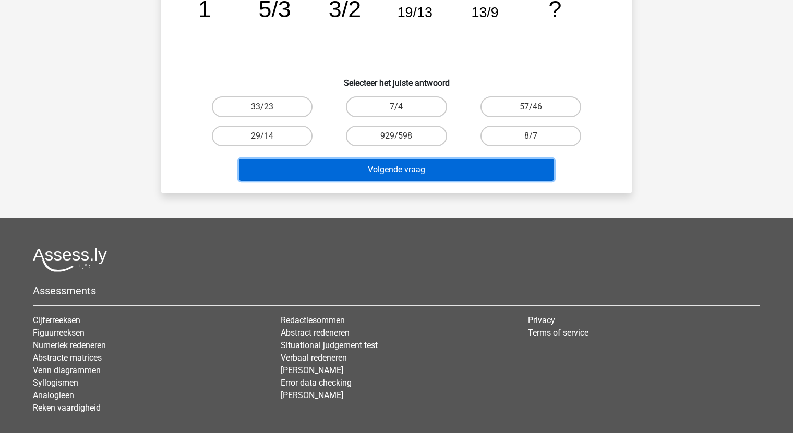
click at [406, 166] on button "Volgende vraag" at bounding box center [396, 170] width 315 height 22
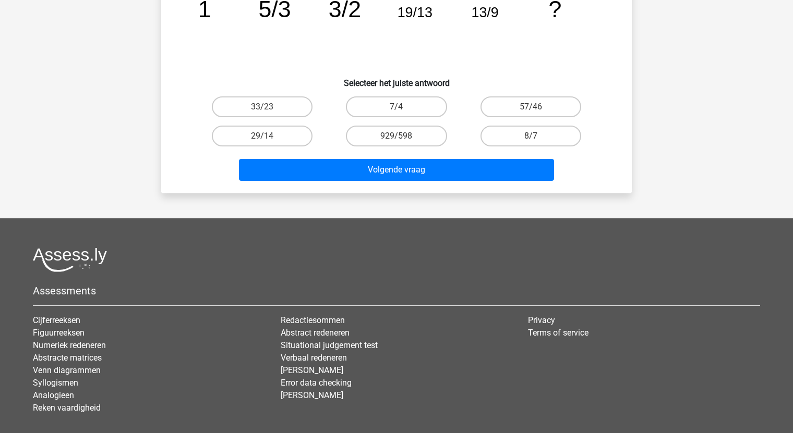
click at [305, 74] on h6 "Selecteer het juiste antwoord" at bounding box center [396, 79] width 437 height 18
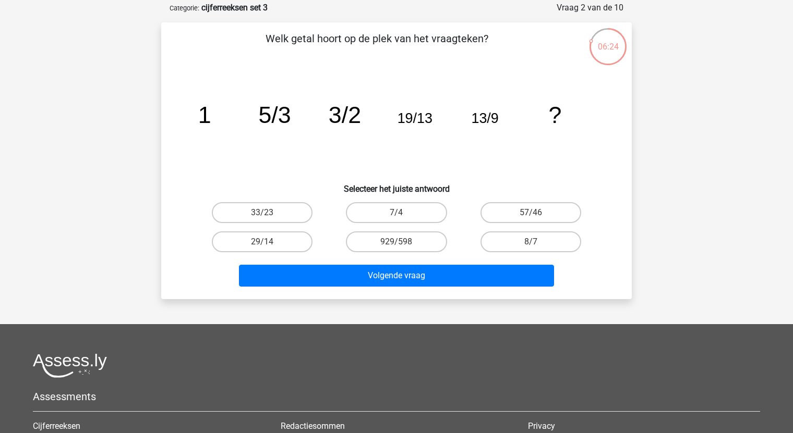
scroll to position [52, 0]
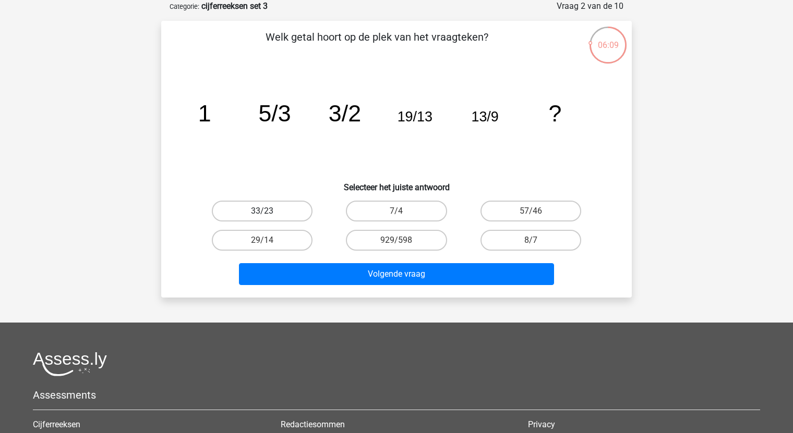
click at [268, 201] on label "33/23" at bounding box center [262, 211] width 101 height 21
click at [268, 211] on input "33/23" at bounding box center [265, 214] width 7 height 7
radio input "true"
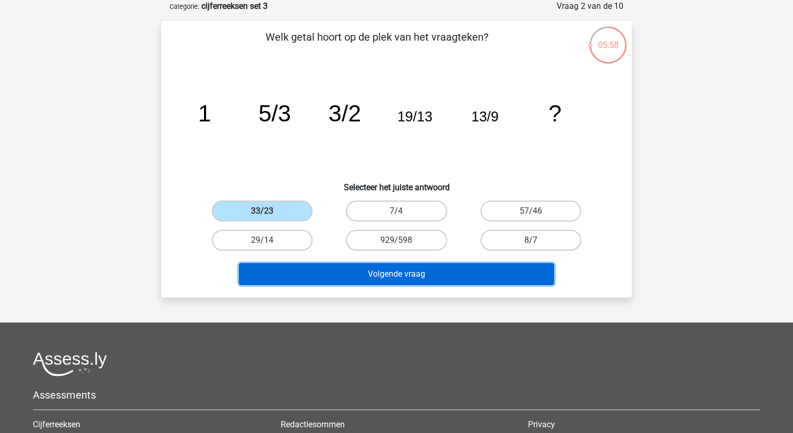
click at [366, 270] on button "Volgende vraag" at bounding box center [396, 274] width 315 height 22
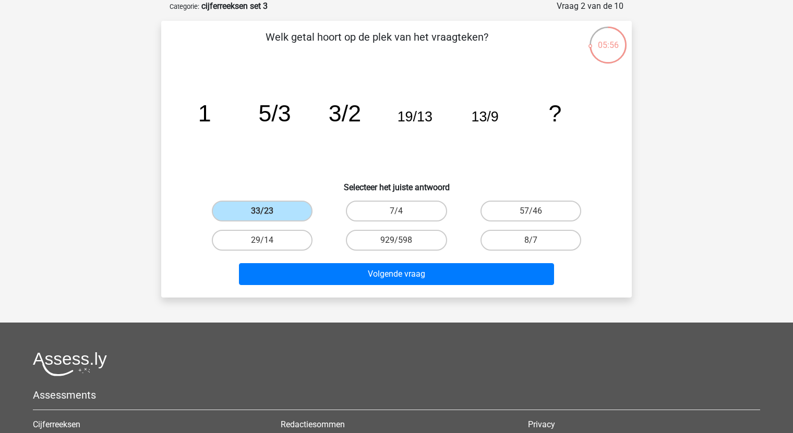
click at [309, 197] on div "33/23" at bounding box center [262, 211] width 134 height 29
click at [279, 216] on label "33/23" at bounding box center [262, 211] width 101 height 21
click at [269, 216] on input "33/23" at bounding box center [265, 214] width 7 height 7
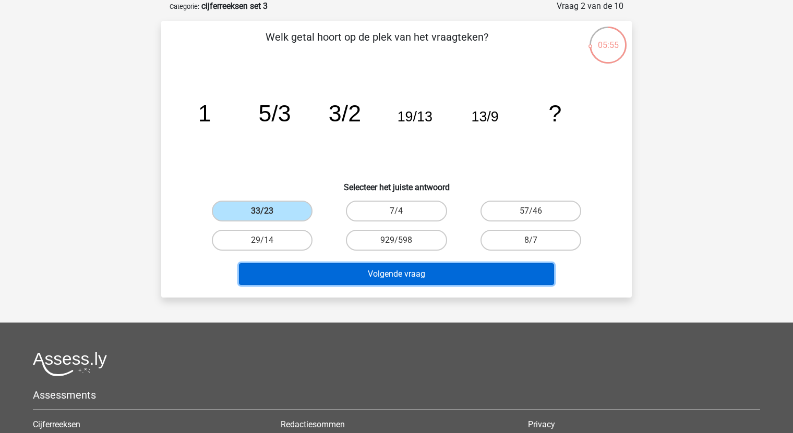
click at [395, 274] on button "Volgende vraag" at bounding box center [396, 274] width 315 height 22
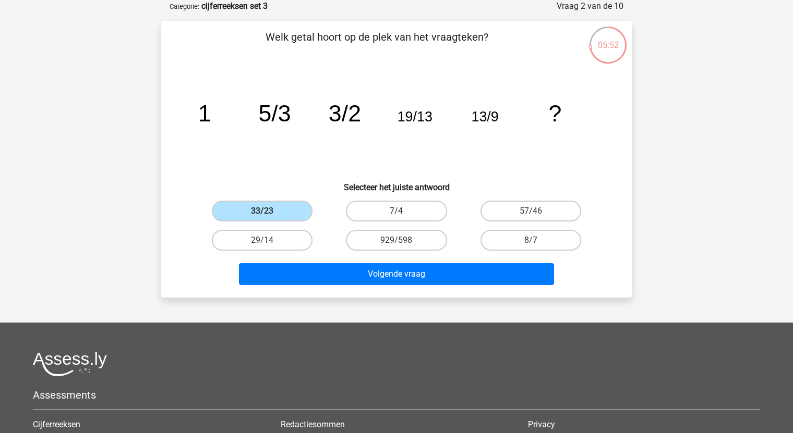
click at [293, 135] on icon "image/svg+xml 1 5/3 3/2 19/13 13/9 ?" at bounding box center [396, 121] width 420 height 105
click at [273, 206] on label "33/23" at bounding box center [262, 211] width 101 height 21
click at [269, 211] on input "33/23" at bounding box center [265, 214] width 7 height 7
click at [271, 238] on label "29/14" at bounding box center [262, 240] width 101 height 21
click at [269, 240] on input "29/14" at bounding box center [265, 243] width 7 height 7
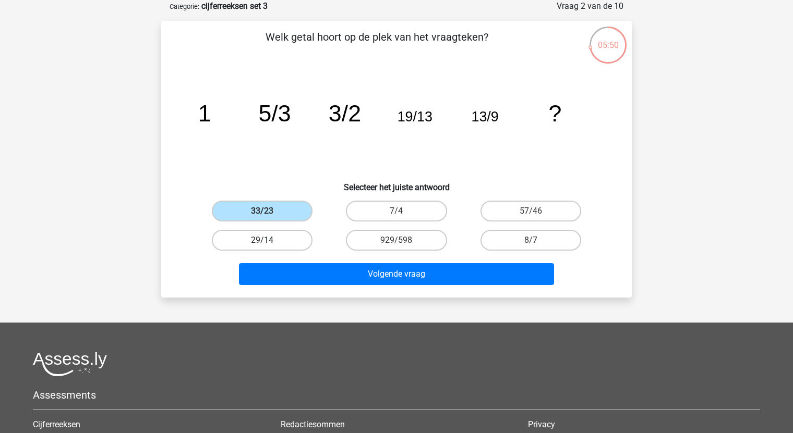
radio input "true"
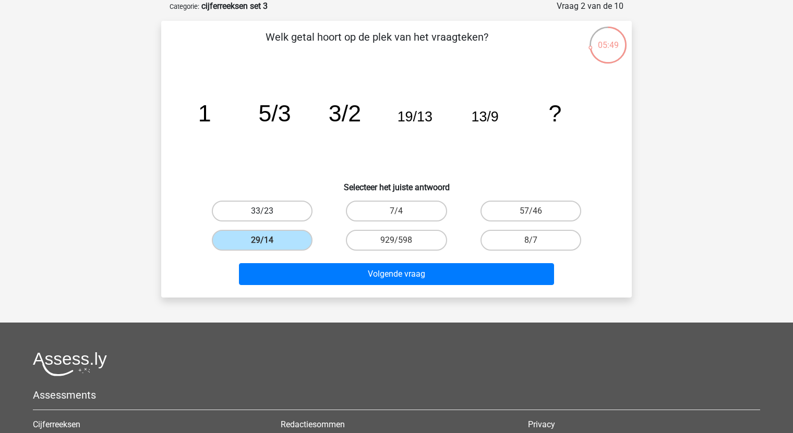
click at [270, 216] on label "33/23" at bounding box center [262, 211] width 101 height 21
click at [269, 216] on input "33/23" at bounding box center [265, 214] width 7 height 7
radio input "true"
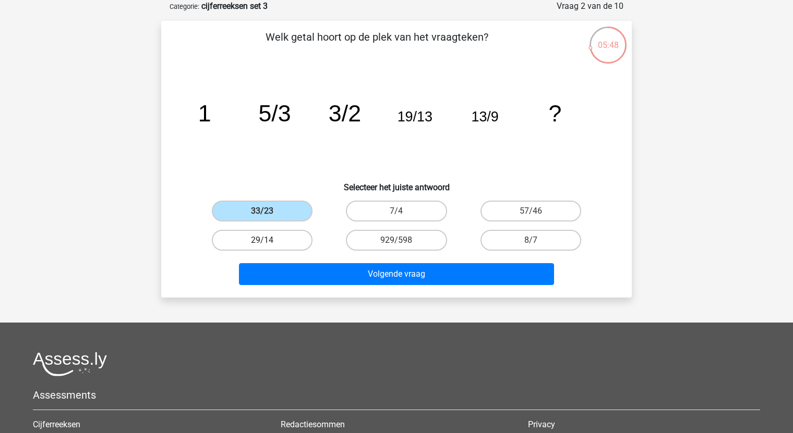
drag, startPoint x: 274, startPoint y: 241, endPoint x: 285, endPoint y: 248, distance: 12.4
click at [275, 242] on label "29/14" at bounding box center [262, 240] width 101 height 21
click at [269, 242] on input "29/14" at bounding box center [265, 243] width 7 height 7
radio input "true"
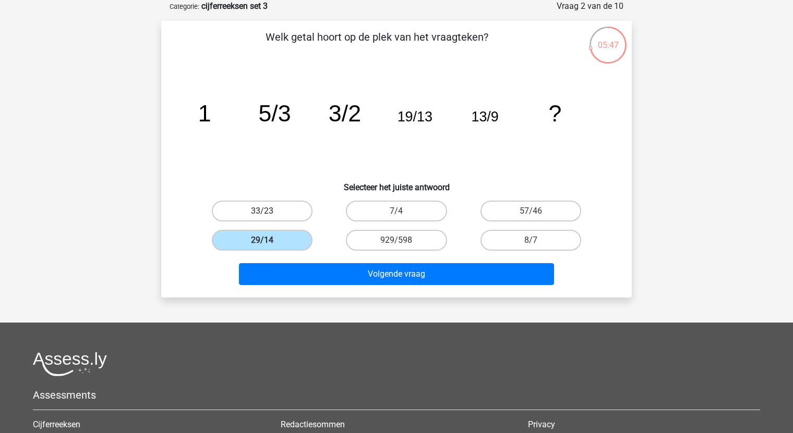
click at [286, 211] on label "33/23" at bounding box center [262, 211] width 101 height 21
click at [269, 211] on input "33/23" at bounding box center [265, 214] width 7 height 7
radio input "true"
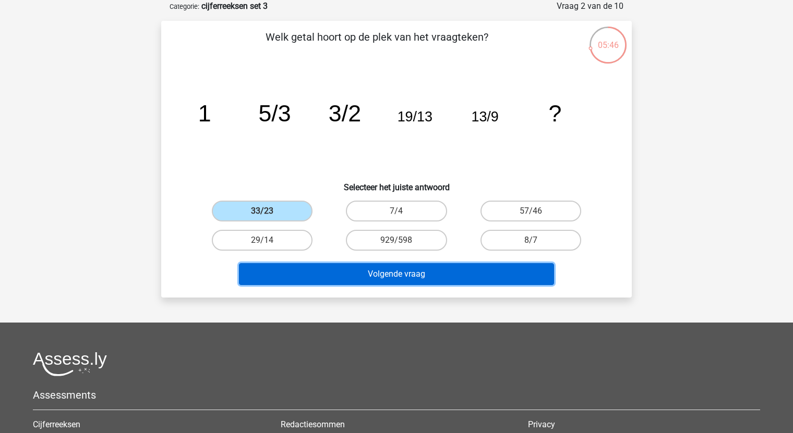
click at [386, 274] on button "Volgende vraag" at bounding box center [396, 274] width 315 height 22
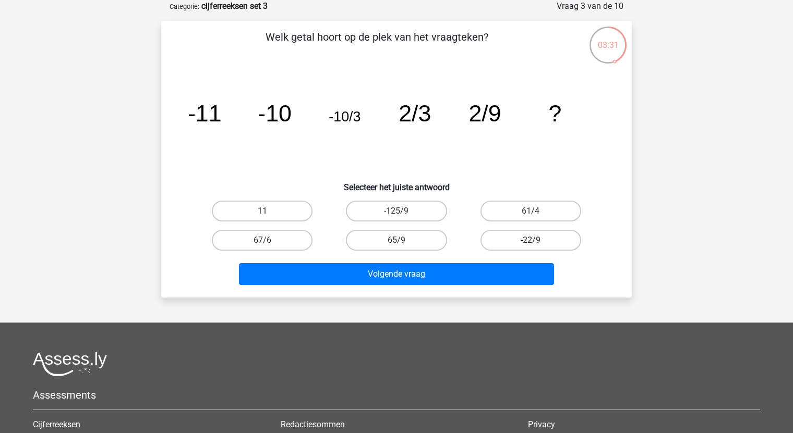
click at [523, 240] on label "-22/9" at bounding box center [530, 240] width 101 height 21
click at [530, 240] on input "-22/9" at bounding box center [533, 243] width 7 height 7
radio input "true"
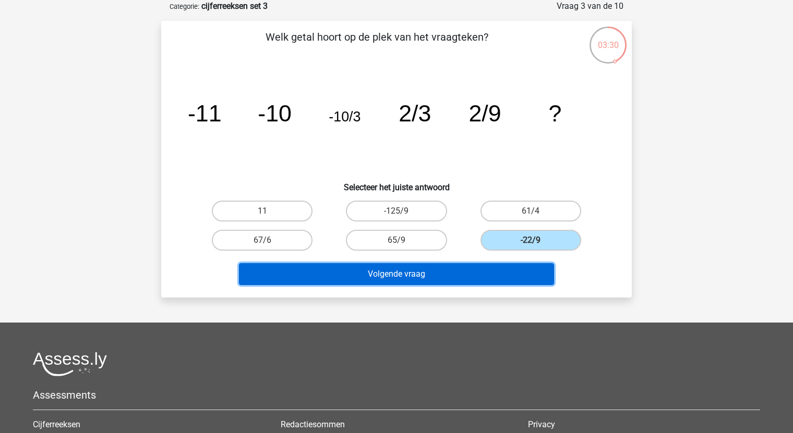
click at [419, 276] on button "Volgende vraag" at bounding box center [396, 274] width 315 height 22
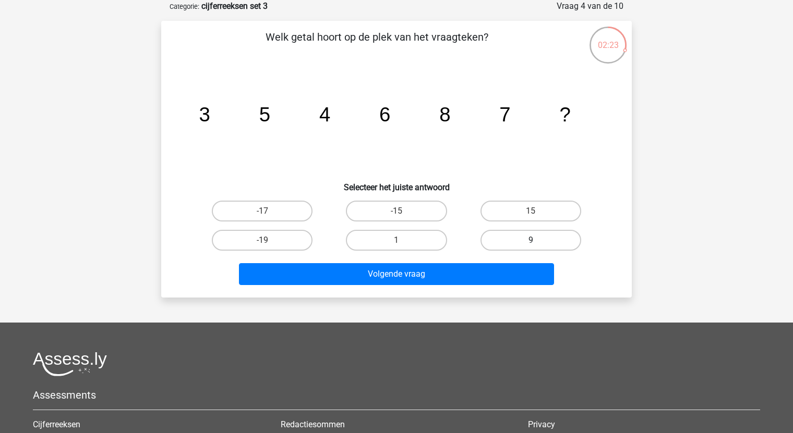
click at [541, 244] on label "9" at bounding box center [530, 240] width 101 height 21
click at [537, 244] on input "9" at bounding box center [533, 243] width 7 height 7
radio input "true"
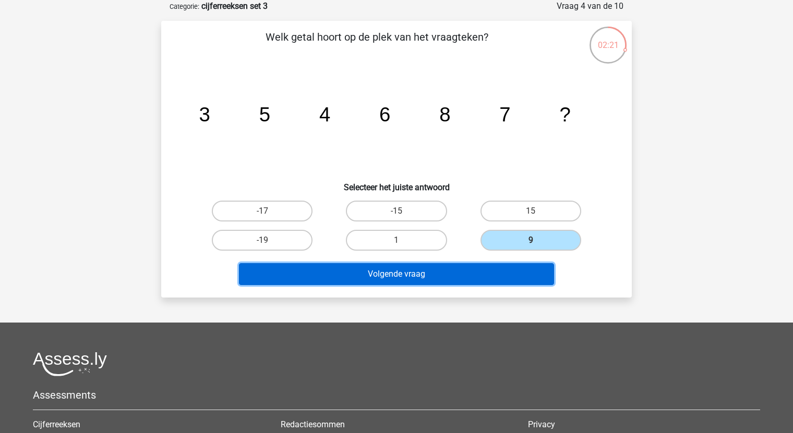
click at [453, 270] on button "Volgende vraag" at bounding box center [396, 274] width 315 height 22
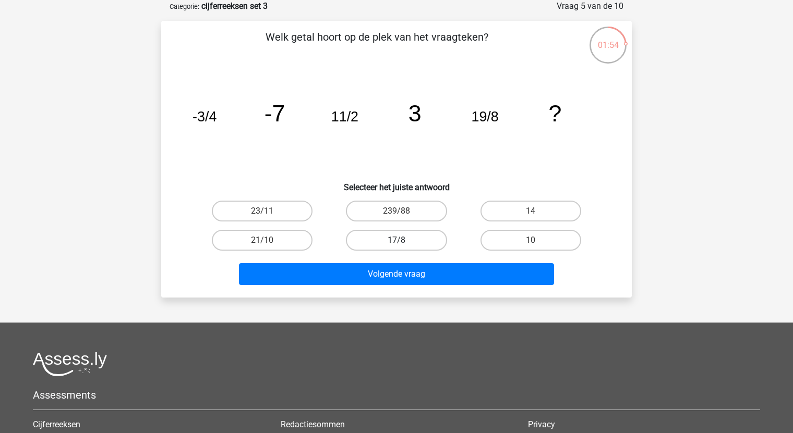
click at [382, 241] on label "17/8" at bounding box center [396, 240] width 101 height 21
click at [396, 241] on input "17/8" at bounding box center [399, 243] width 7 height 7
radio input "true"
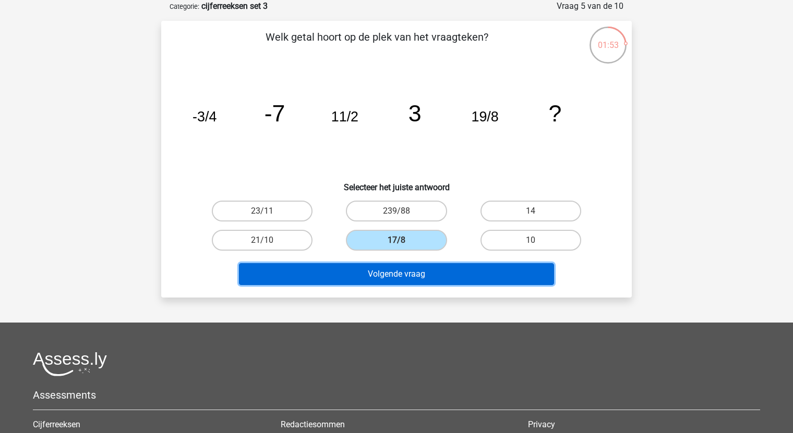
click at [401, 272] on button "Volgende vraag" at bounding box center [396, 274] width 315 height 22
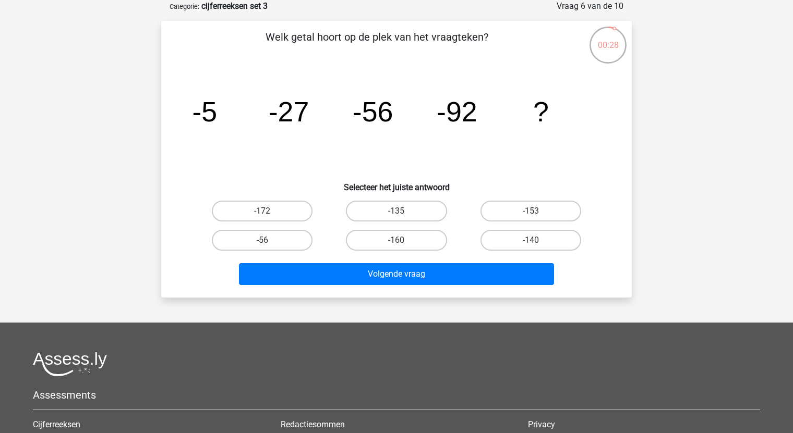
click at [325, 212] on div "-135" at bounding box center [262, 211] width 126 height 21
click at [406, 213] on label "-135" at bounding box center [396, 211] width 101 height 21
click at [403, 213] on input "-135" at bounding box center [399, 214] width 7 height 7
radio input "true"
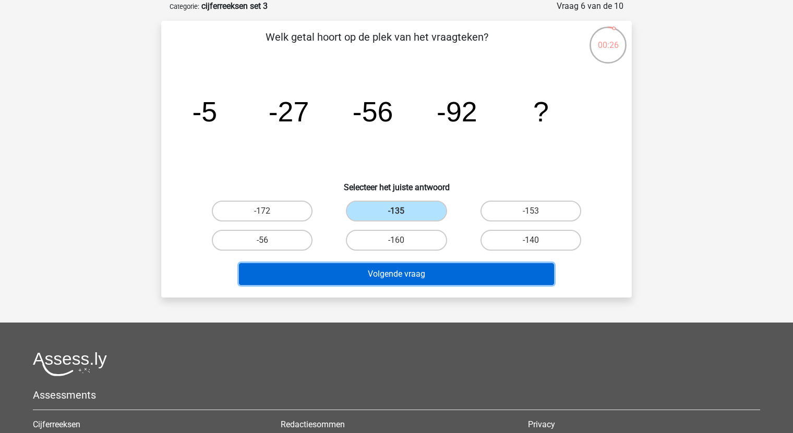
click at [409, 273] on button "Volgende vraag" at bounding box center [396, 274] width 315 height 22
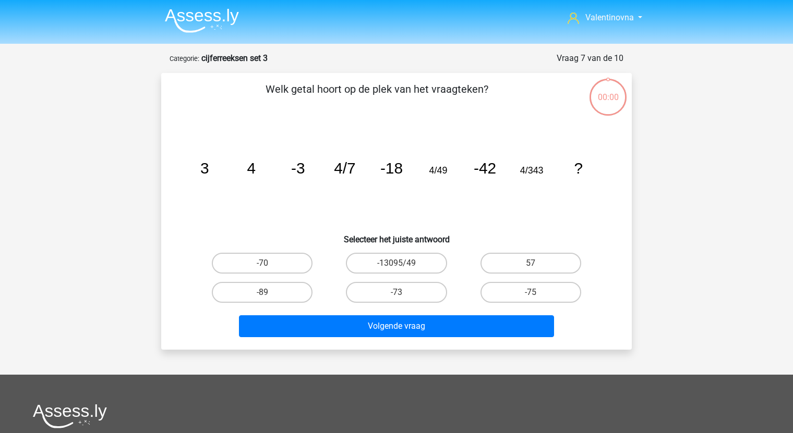
scroll to position [52, 0]
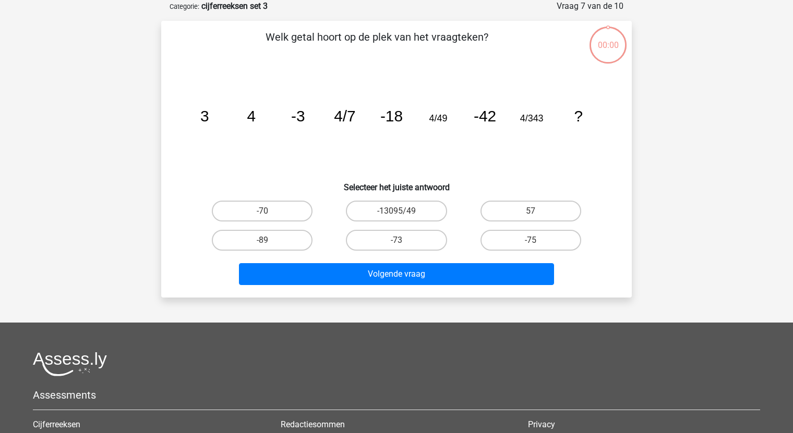
click at [374, 235] on label "-73" at bounding box center [396, 240] width 101 height 21
click at [396, 240] on input "-73" at bounding box center [399, 243] width 7 height 7
radio input "true"
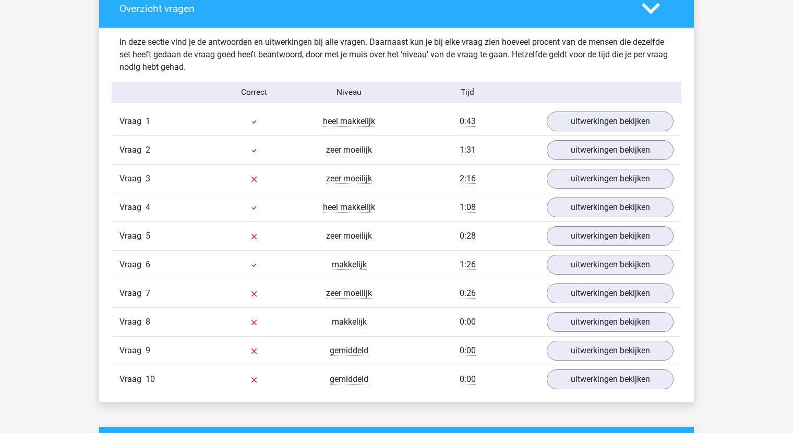
scroll to position [626, 0]
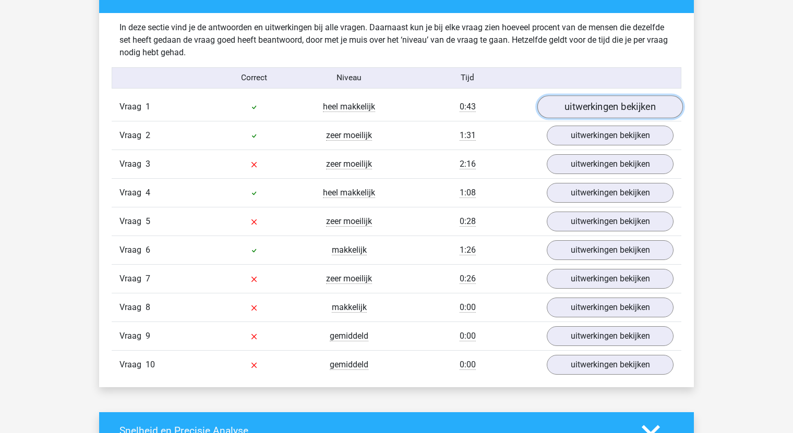
click at [590, 106] on link "uitwerkingen bekijken" at bounding box center [609, 106] width 145 height 23
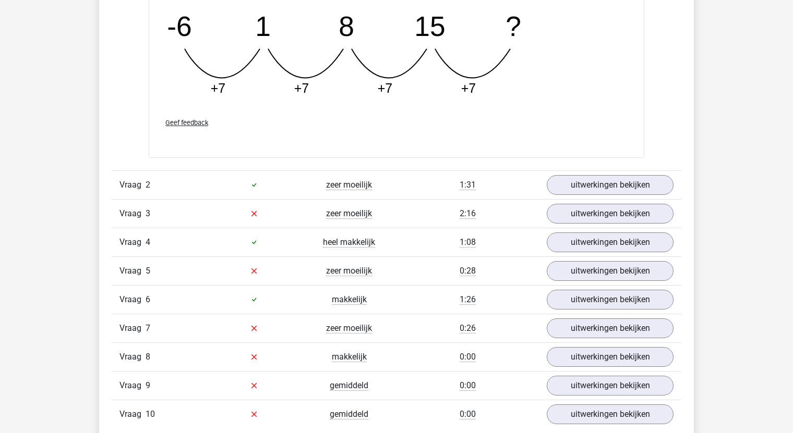
scroll to position [1043, 0]
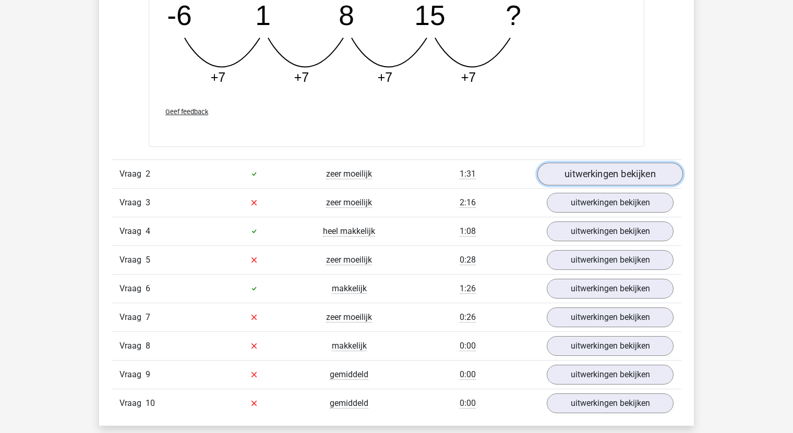
click at [605, 174] on link "uitwerkingen bekijken" at bounding box center [609, 174] width 145 height 23
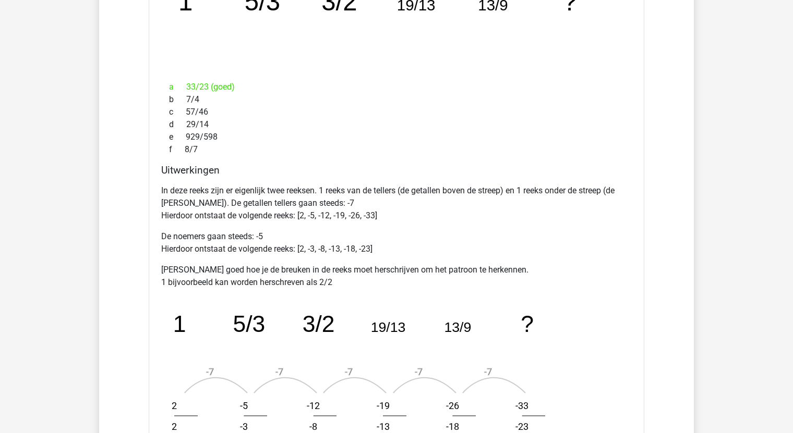
scroll to position [1460, 0]
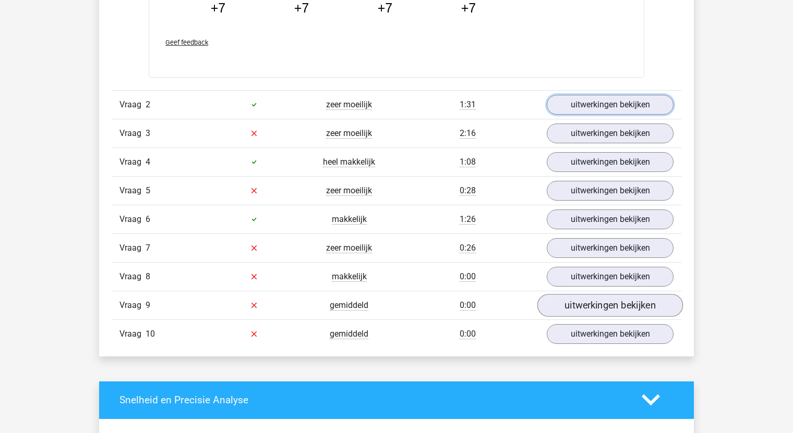
scroll to position [1113, 0]
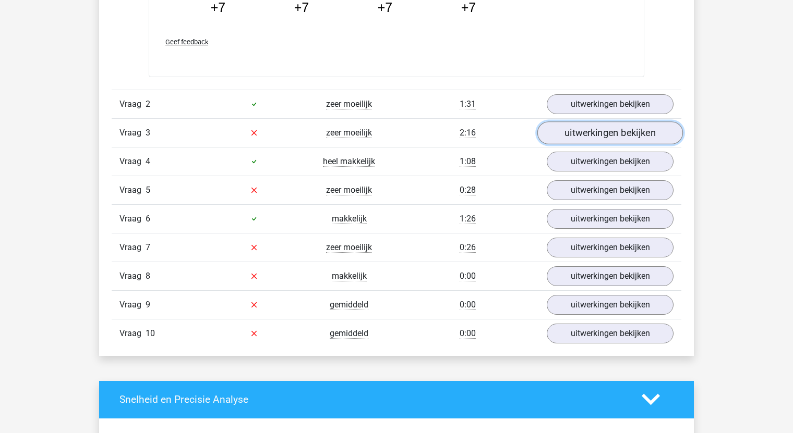
click at [580, 130] on link "uitwerkingen bekijken" at bounding box center [609, 132] width 145 height 23
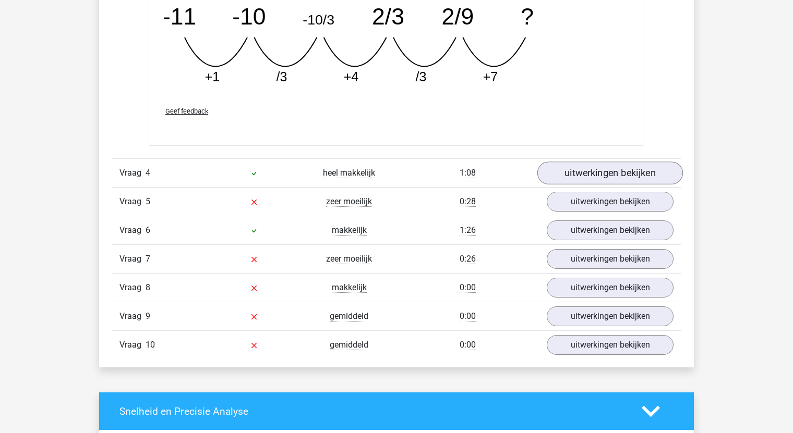
scroll to position [1582, 0]
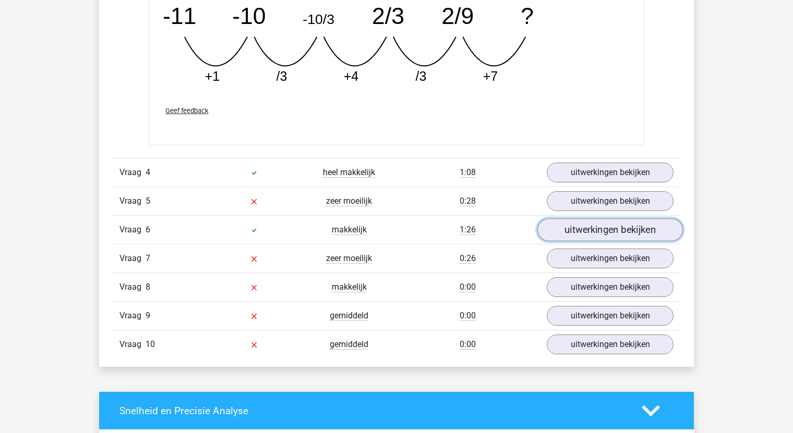
click at [599, 232] on link "uitwerkingen bekijken" at bounding box center [609, 230] width 145 height 23
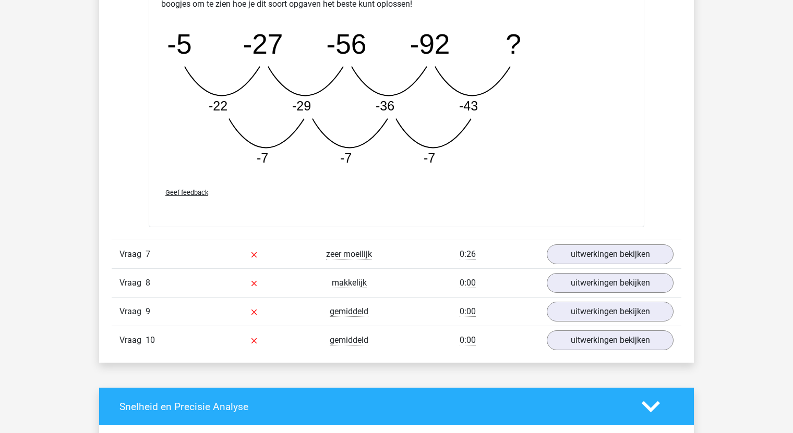
scroll to position [2156, 0]
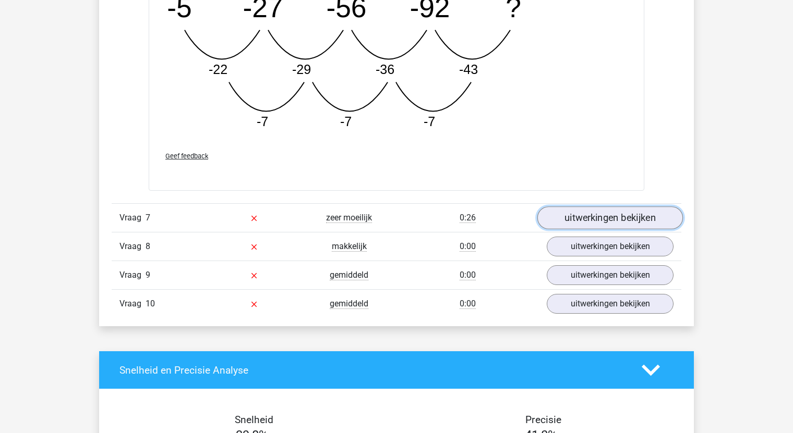
click at [647, 211] on link "uitwerkingen bekijken" at bounding box center [609, 217] width 145 height 23
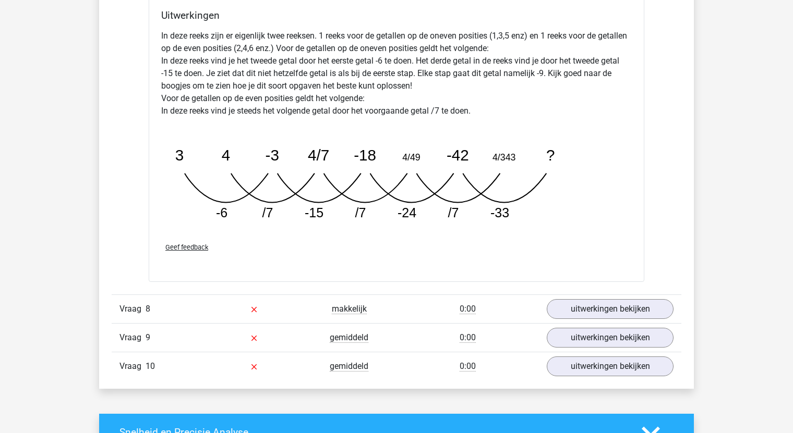
scroll to position [2625, 0]
